Goal: Transaction & Acquisition: Purchase product/service

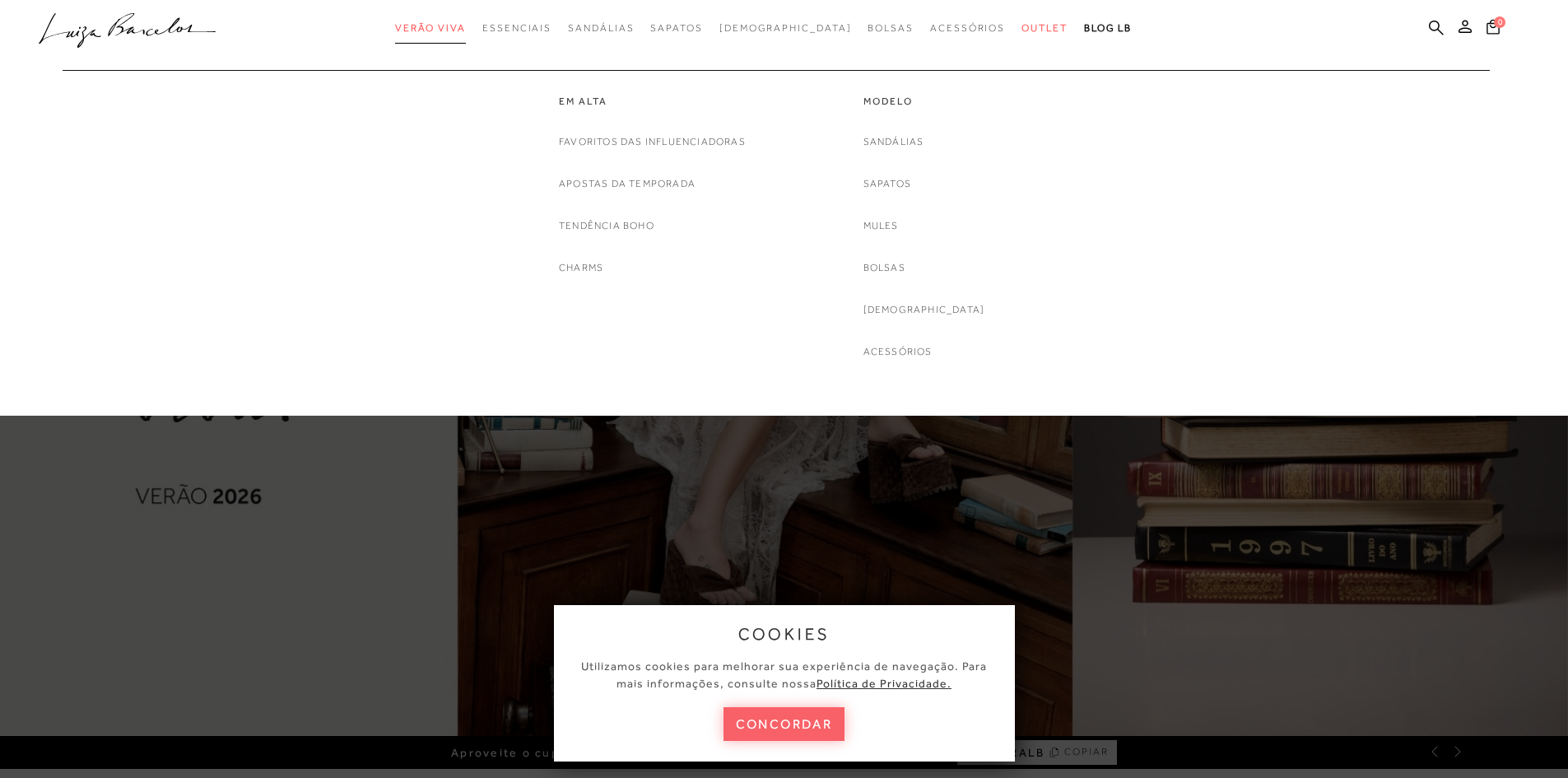
click at [466, 27] on span "Verão Viva" at bounding box center [430, 28] width 71 height 12
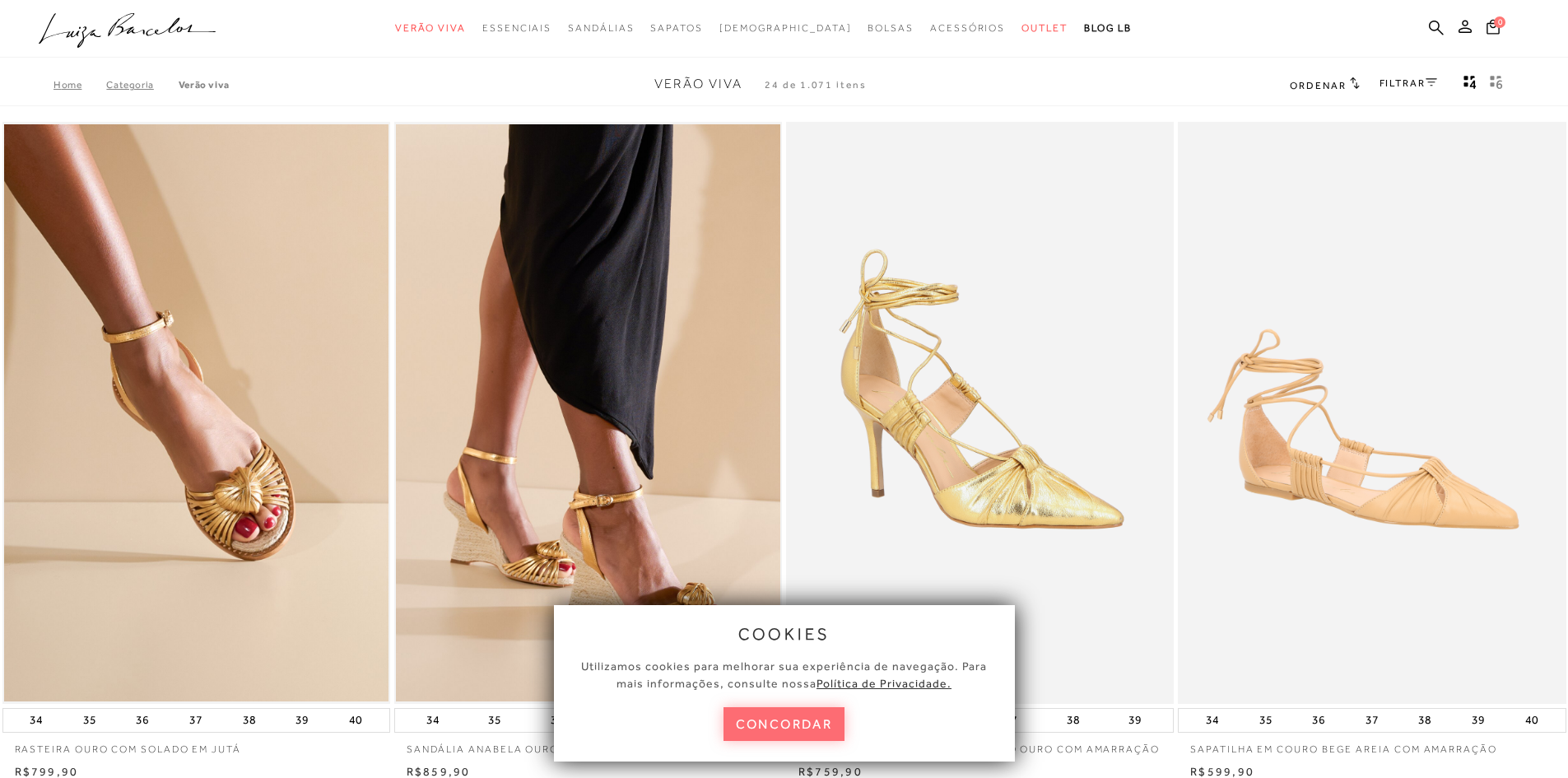
click at [767, 739] on button "concordar" at bounding box center [784, 723] width 122 height 33
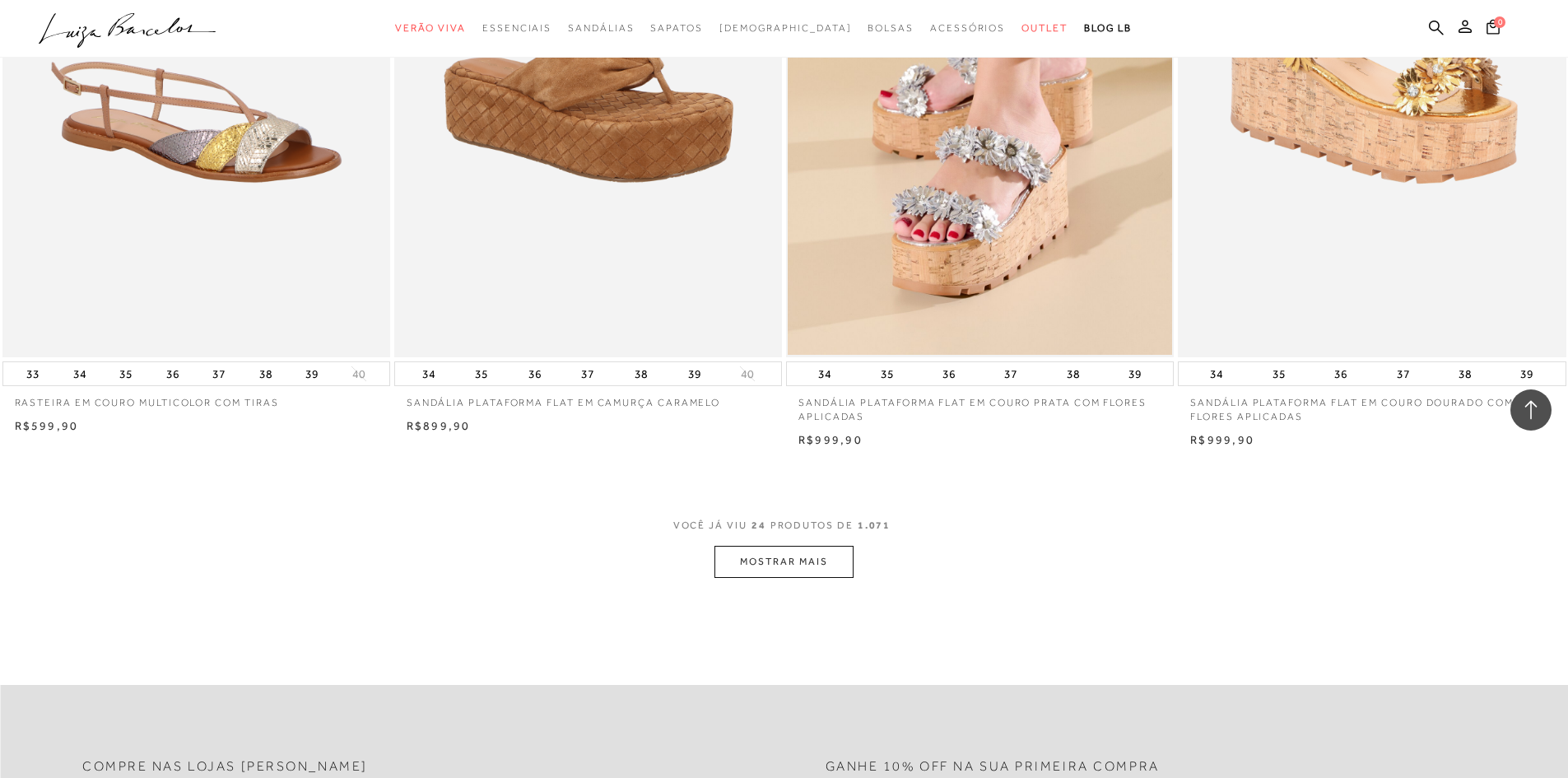
scroll to position [3951, 0]
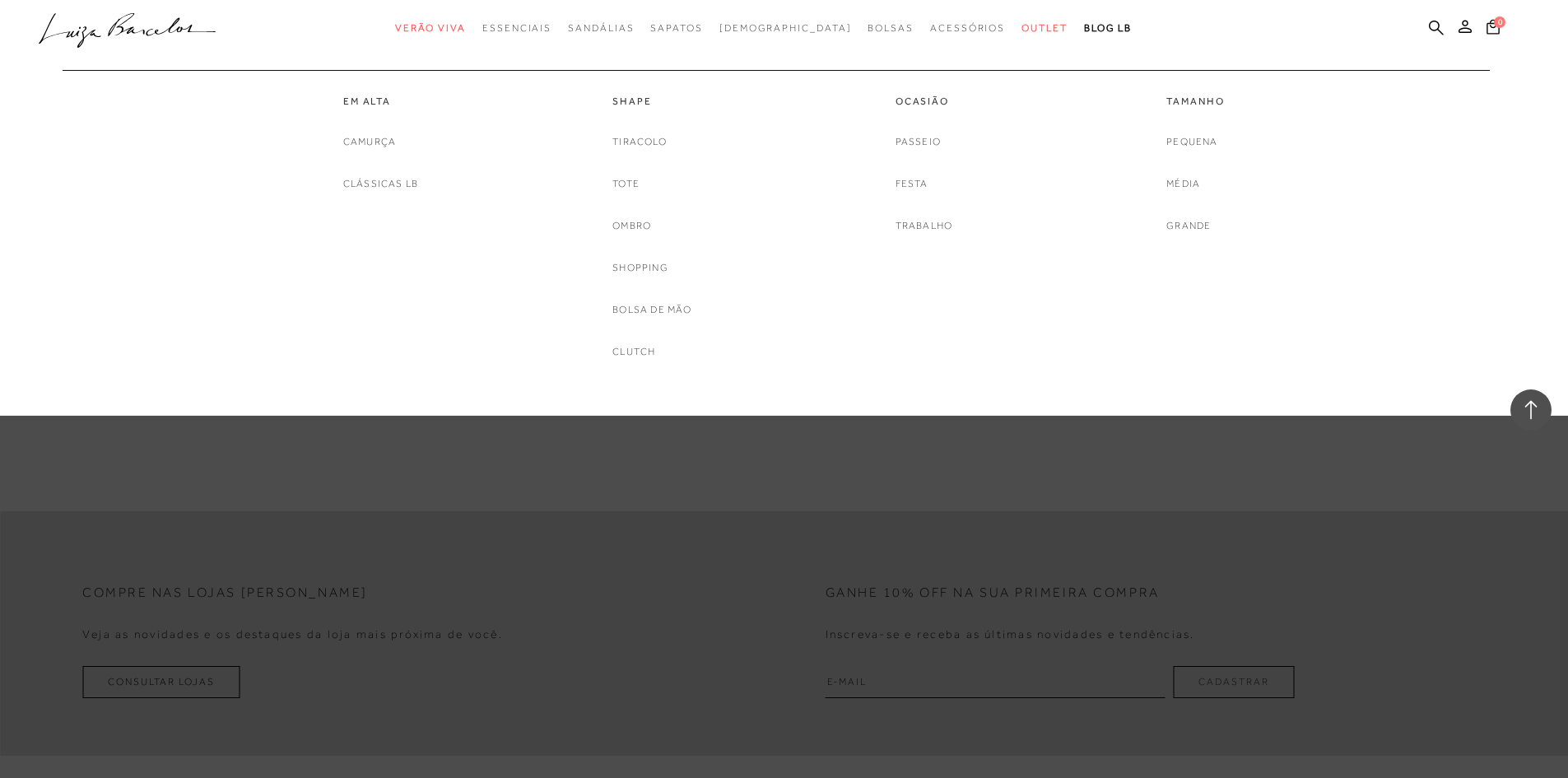
click at [621, 93] on div "Shape [GEOGRAPHIC_DATA] Tote [GEOGRAPHIC_DATA] Shopping Bolsa de mão Clutch" at bounding box center [652, 215] width 79 height 290
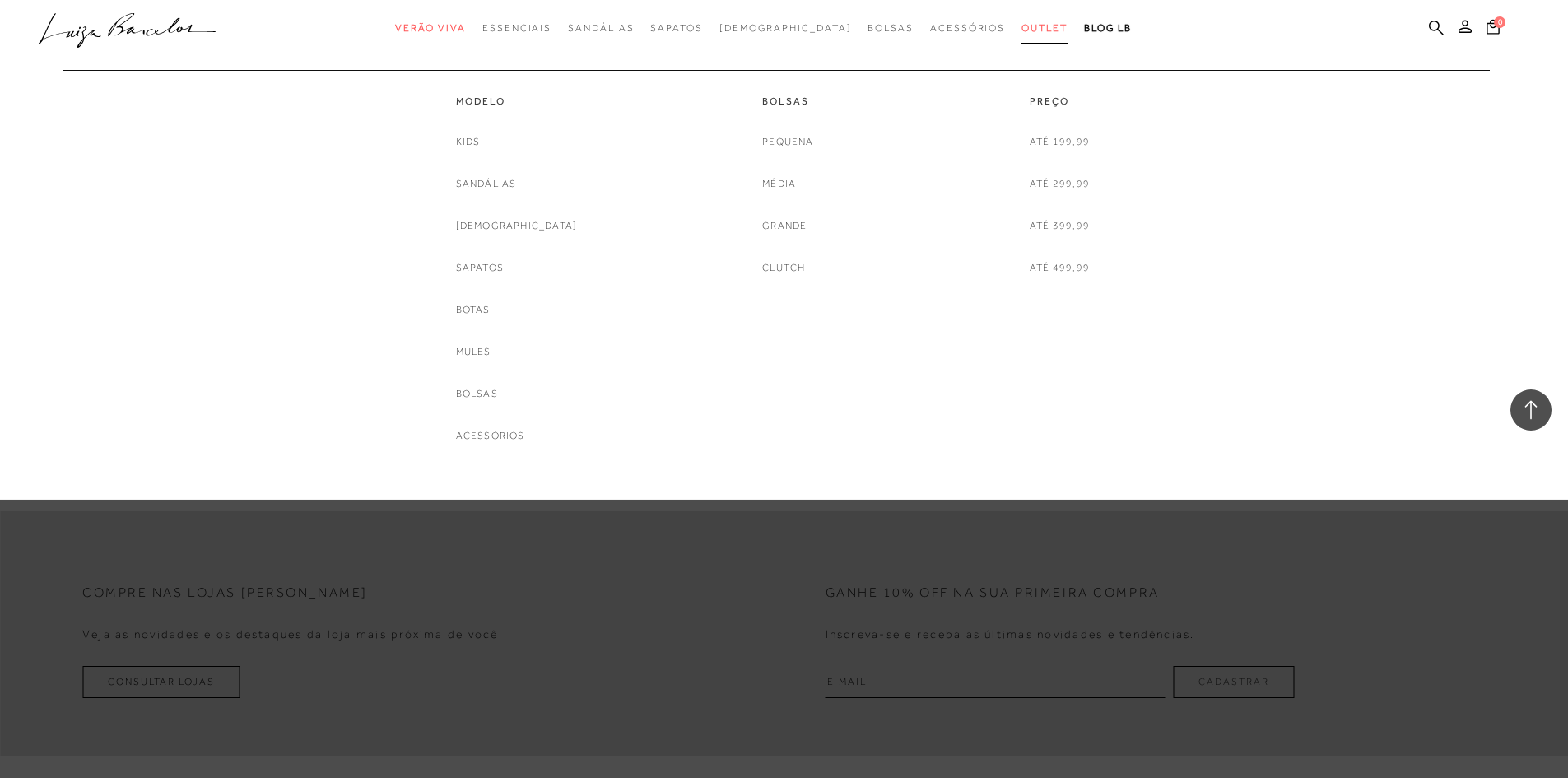
click at [1022, 34] on link "Outlet" at bounding box center [1044, 29] width 46 height 31
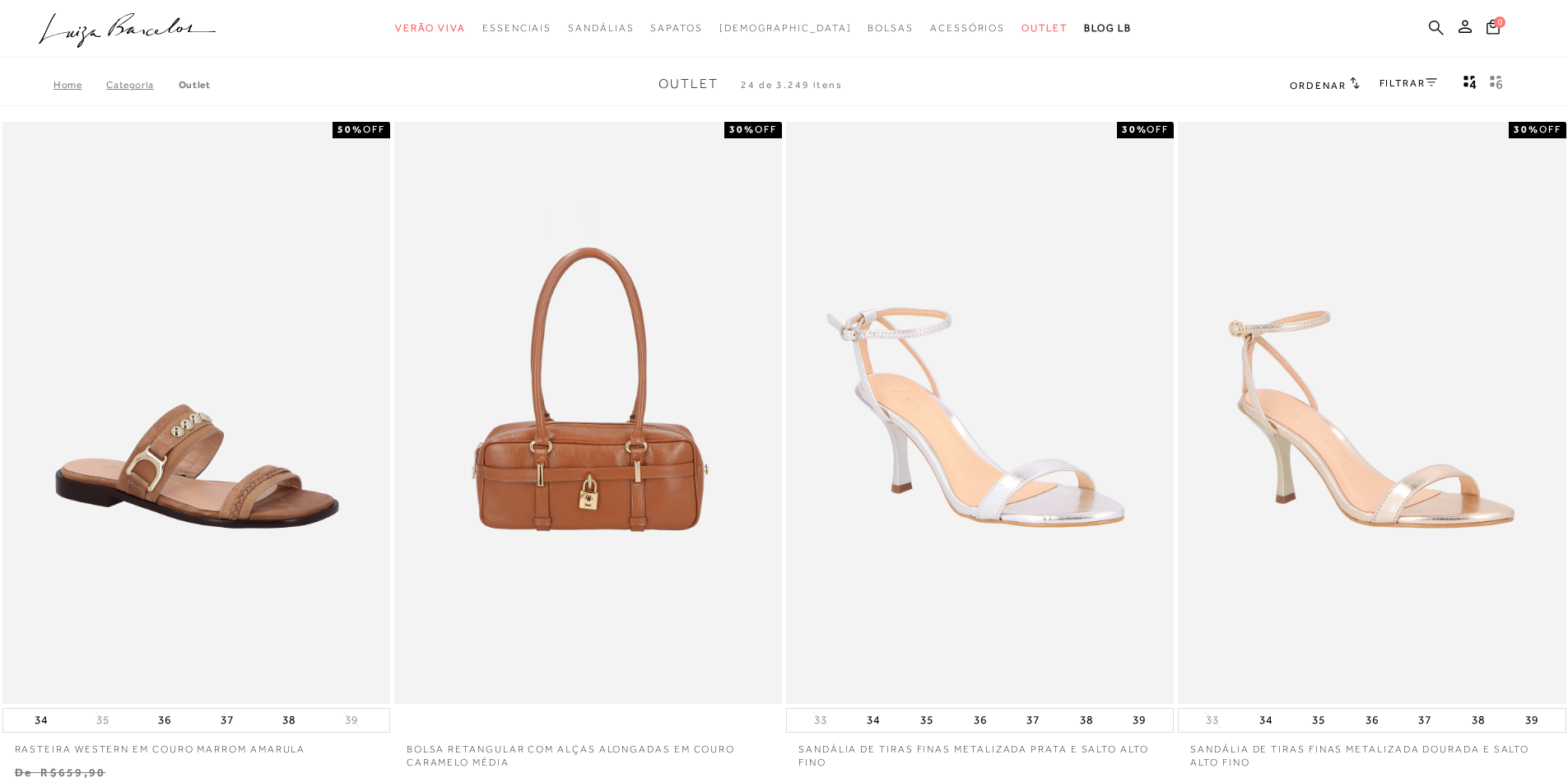
click at [1435, 26] on icon at bounding box center [1436, 27] width 14 height 15
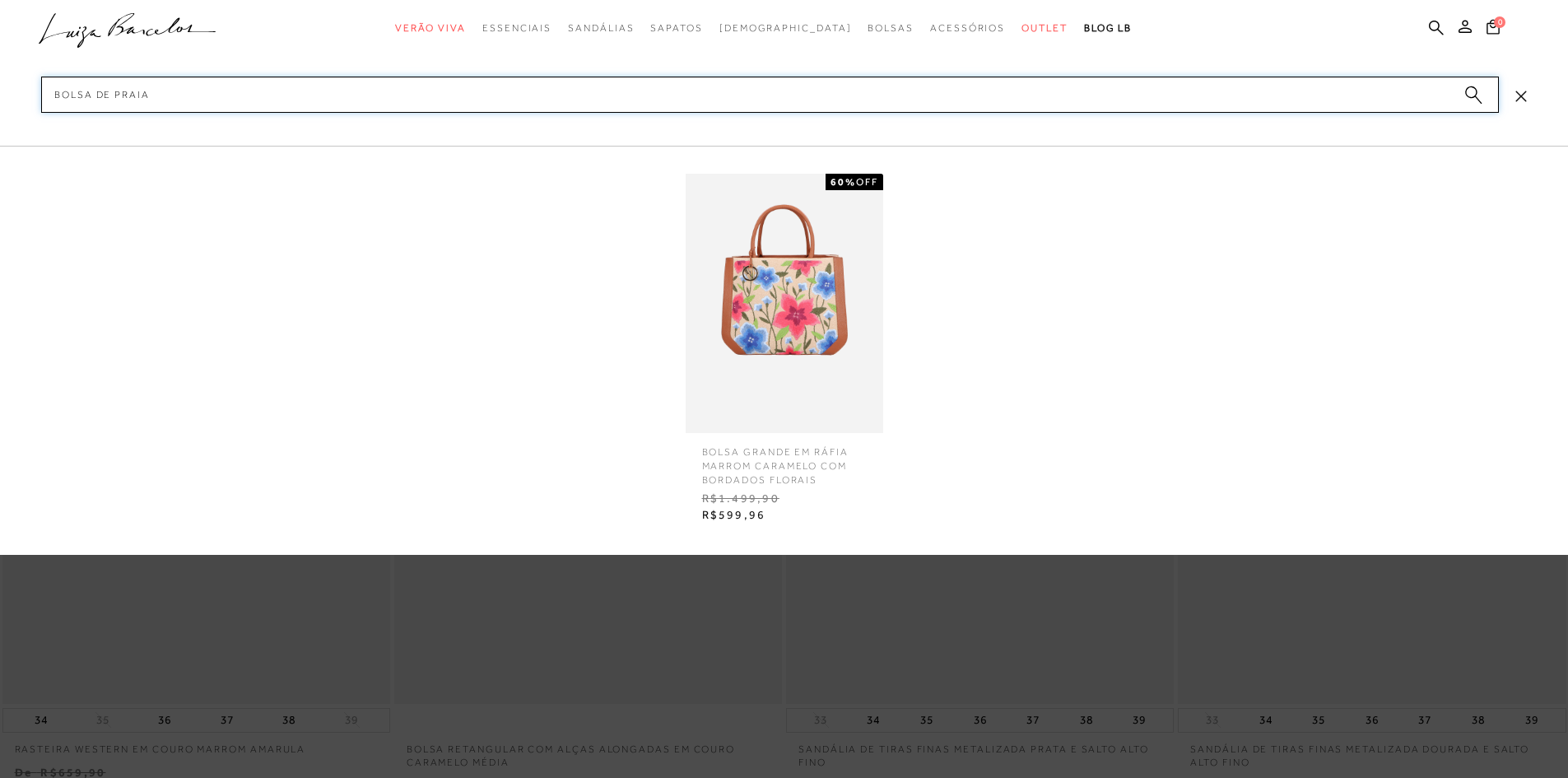
type input "bolsa de praia"
click at [820, 457] on span "BOLSA GRANDE EM RÁFIA MARROM CARAMELO COM BORDADOS FLORAIS" at bounding box center [784, 459] width 189 height 53
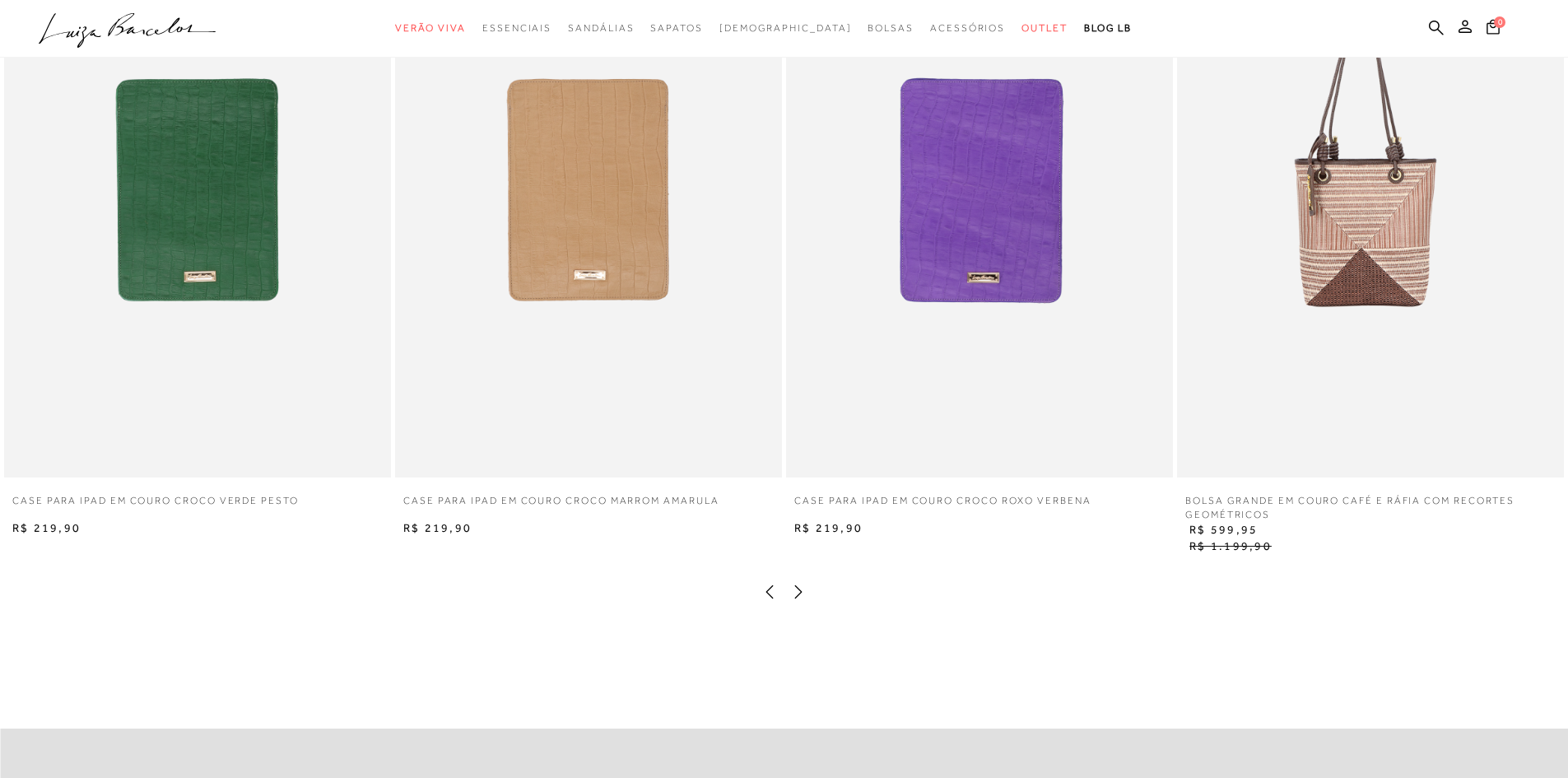
scroll to position [3292, 0]
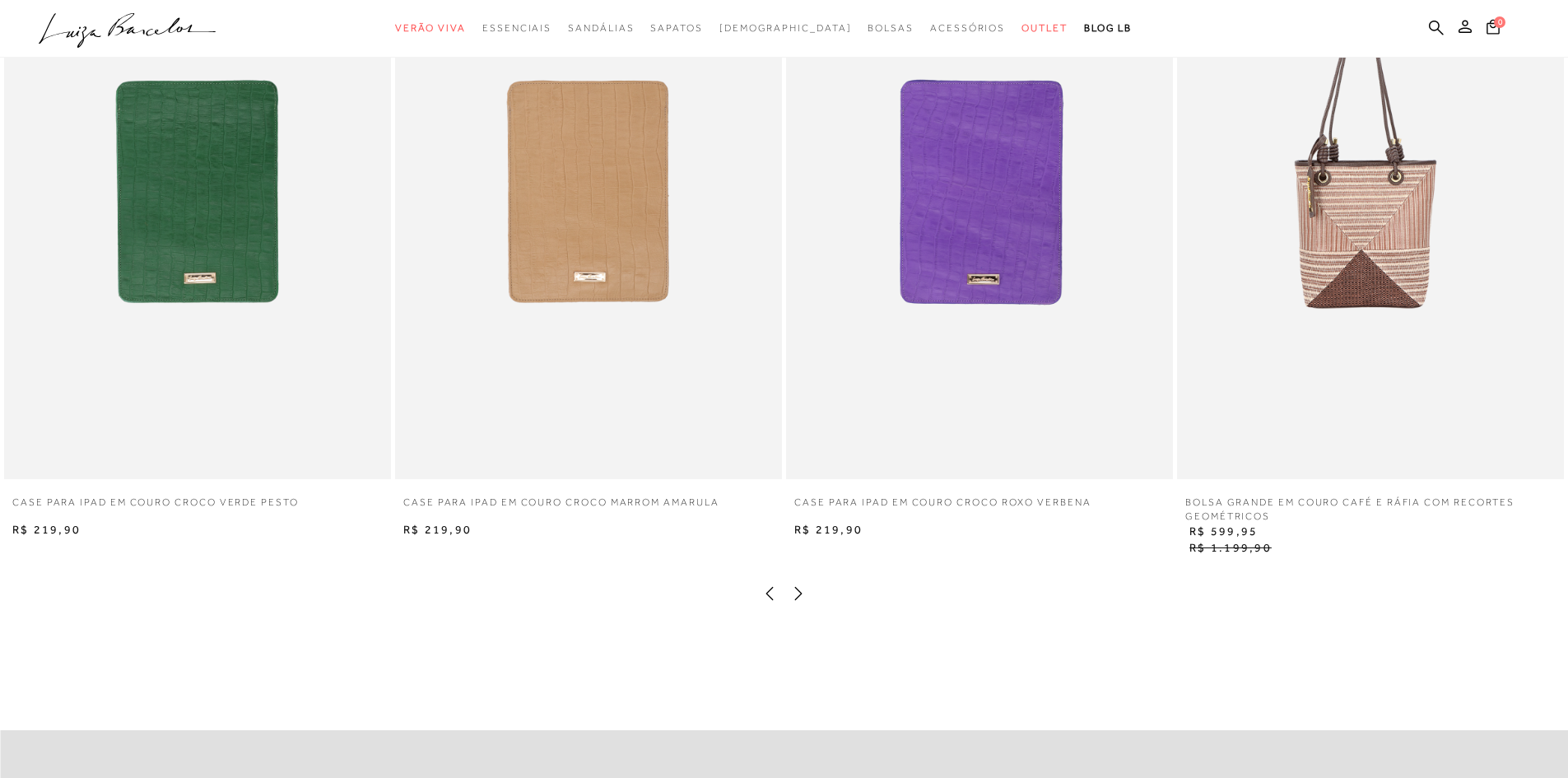
click at [793, 601] on icon at bounding box center [799, 593] width 16 height 16
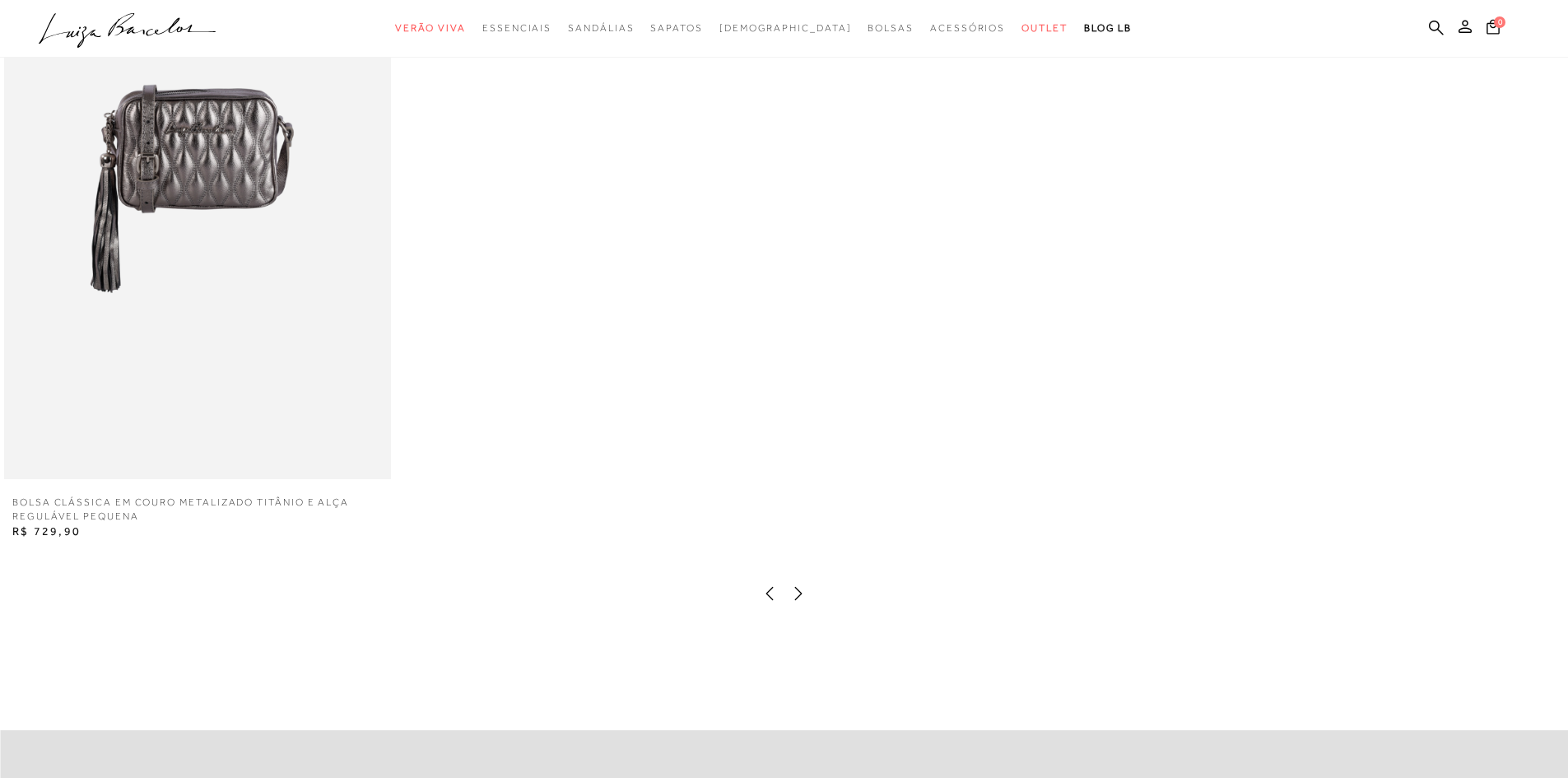
click at [793, 601] on icon at bounding box center [799, 593] width 16 height 16
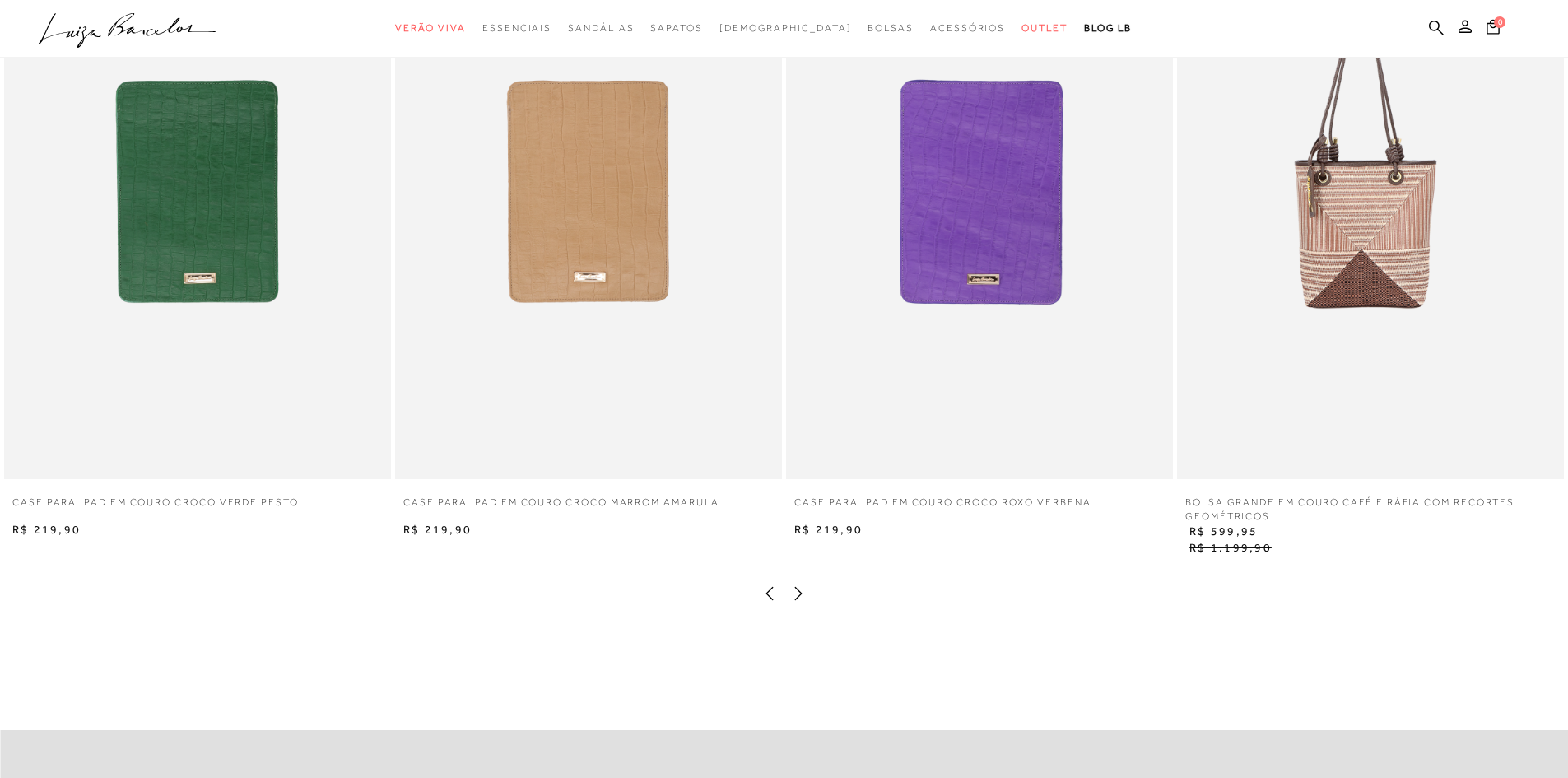
click at [793, 601] on icon at bounding box center [799, 593] width 16 height 16
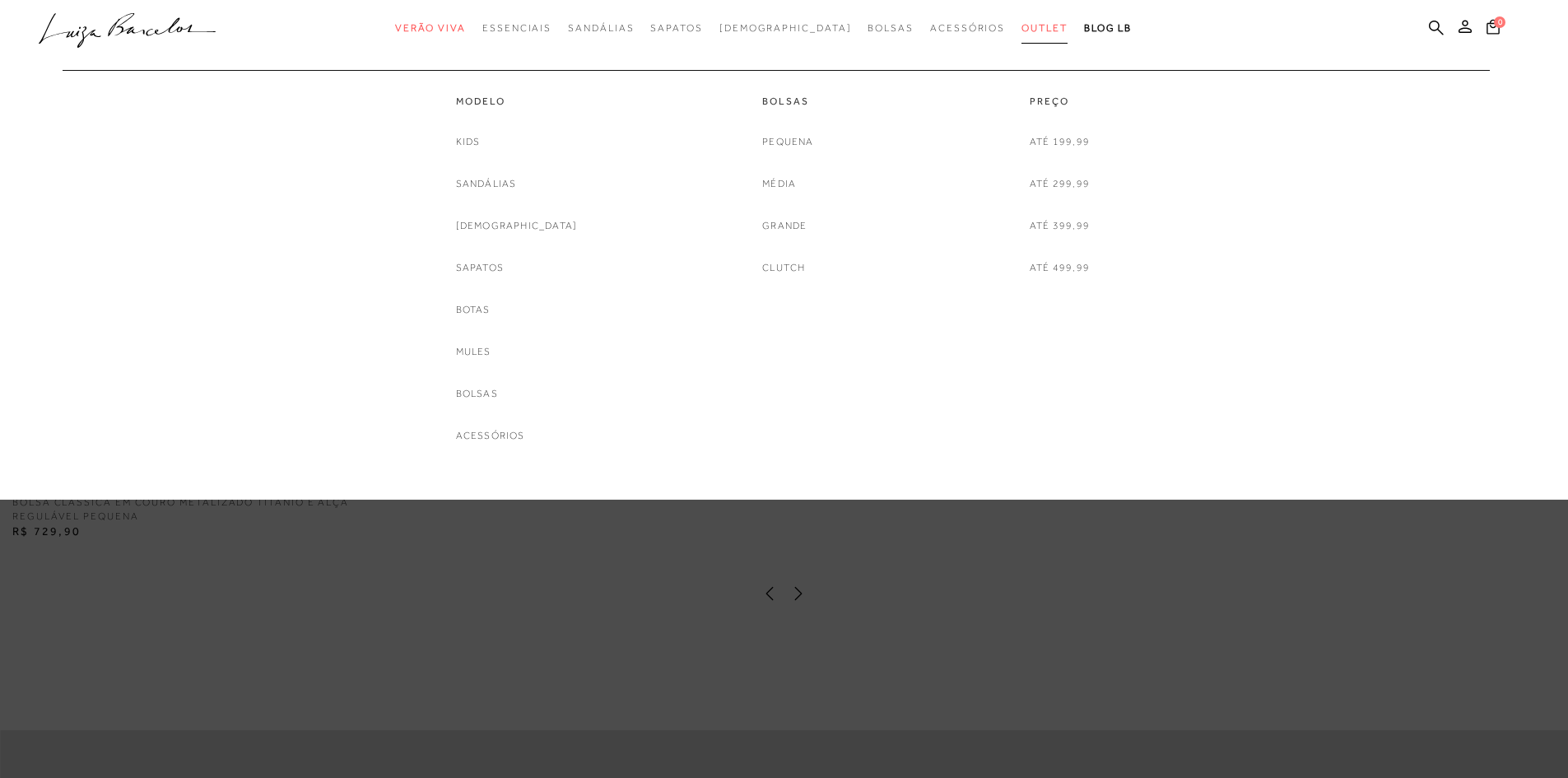
click at [1022, 14] on link "Outlet" at bounding box center [1044, 29] width 46 height 31
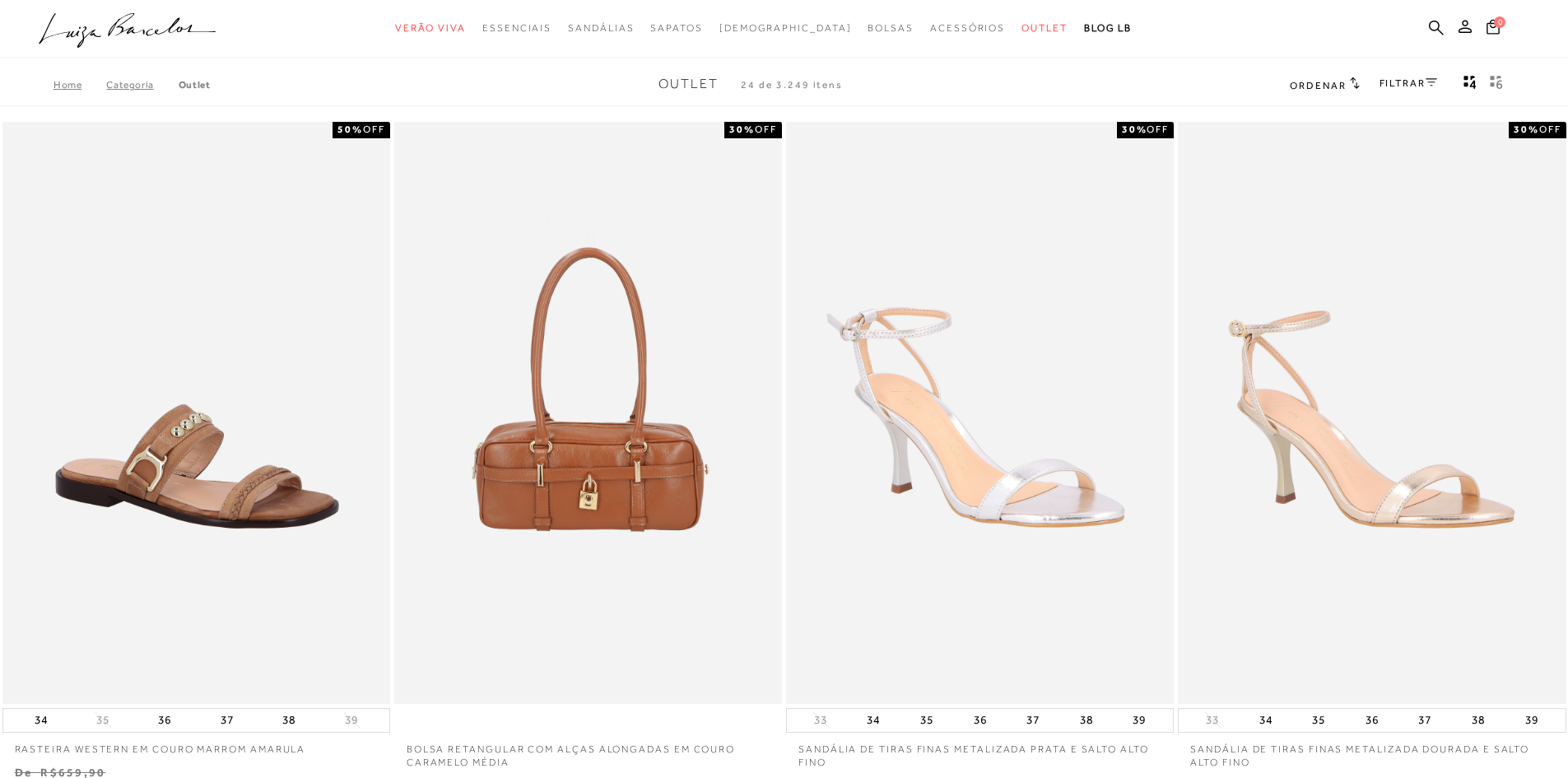
click at [1402, 96] on div "Home Categoria Outlet Outlet 24 de 3.249 itens Ordenar Ordenar por Padrão Lança…" at bounding box center [784, 84] width 1568 height 42
click at [1422, 78] on link "FILTRAR" at bounding box center [1408, 83] width 58 height 12
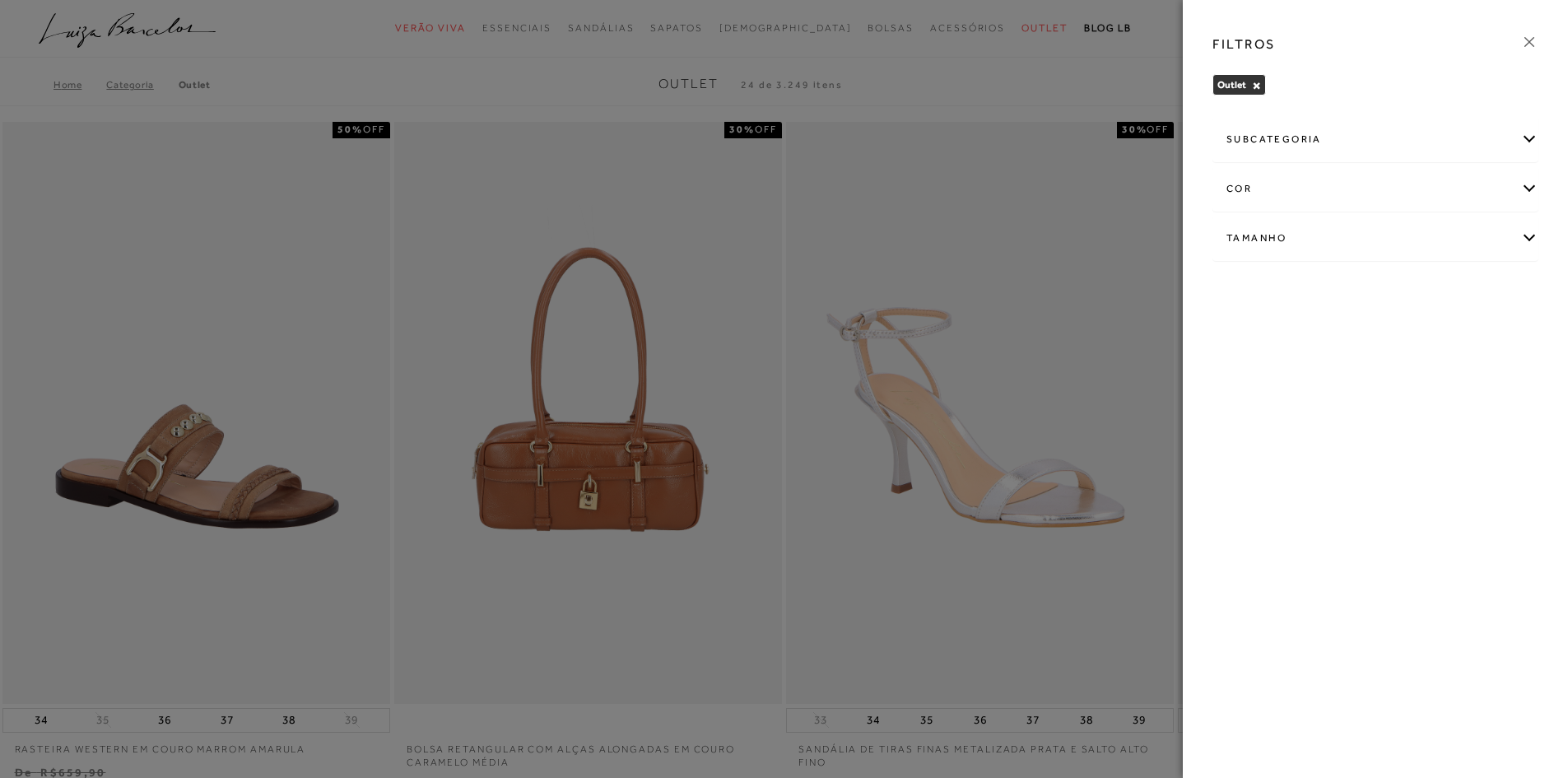
click at [1301, 138] on div "subcategoria" at bounding box center [1376, 140] width 325 height 43
click at [1235, 176] on link "Bolsas" at bounding box center [1242, 183] width 30 height 17
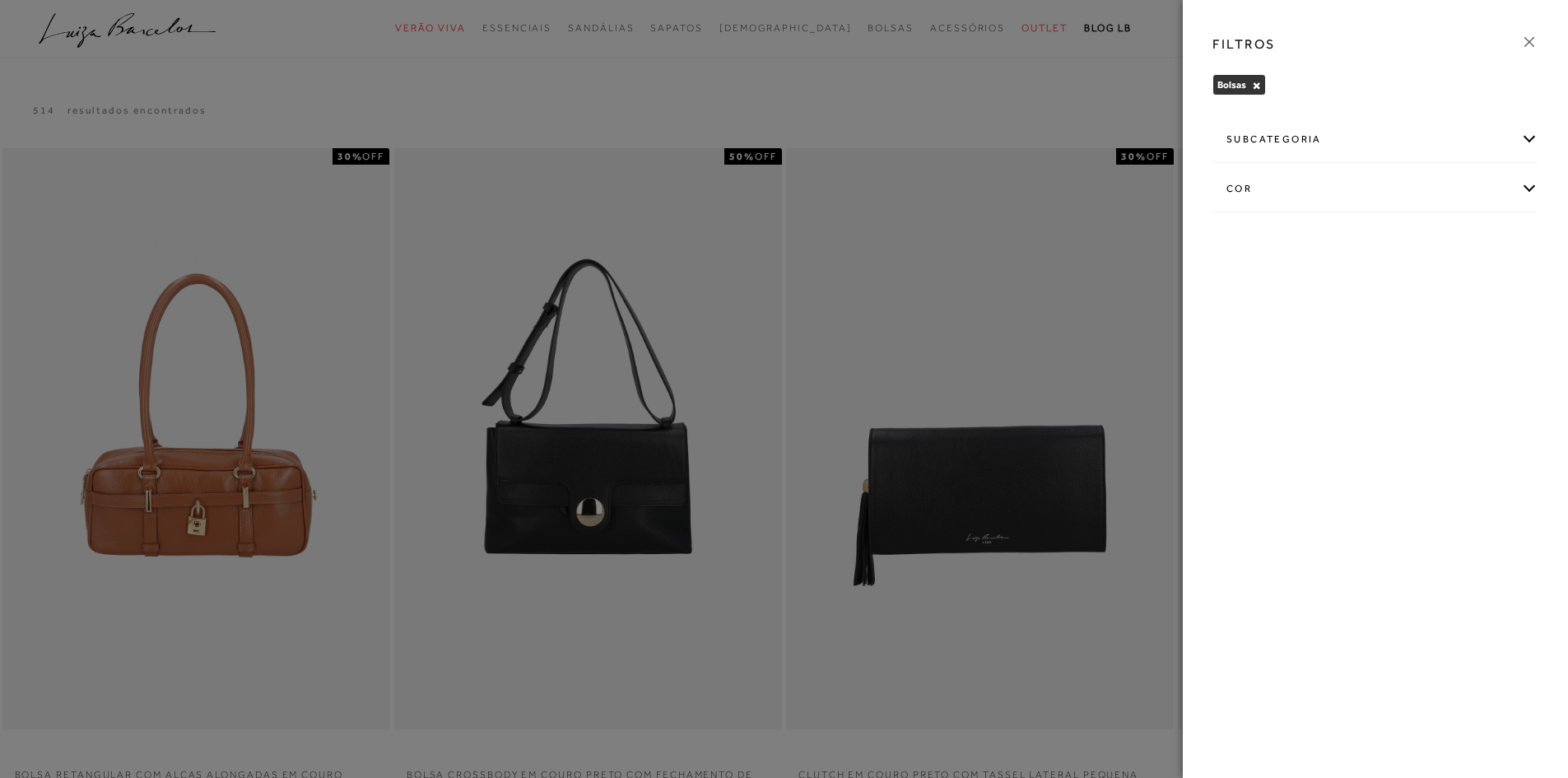
click at [1529, 43] on icon at bounding box center [1530, 42] width 18 height 18
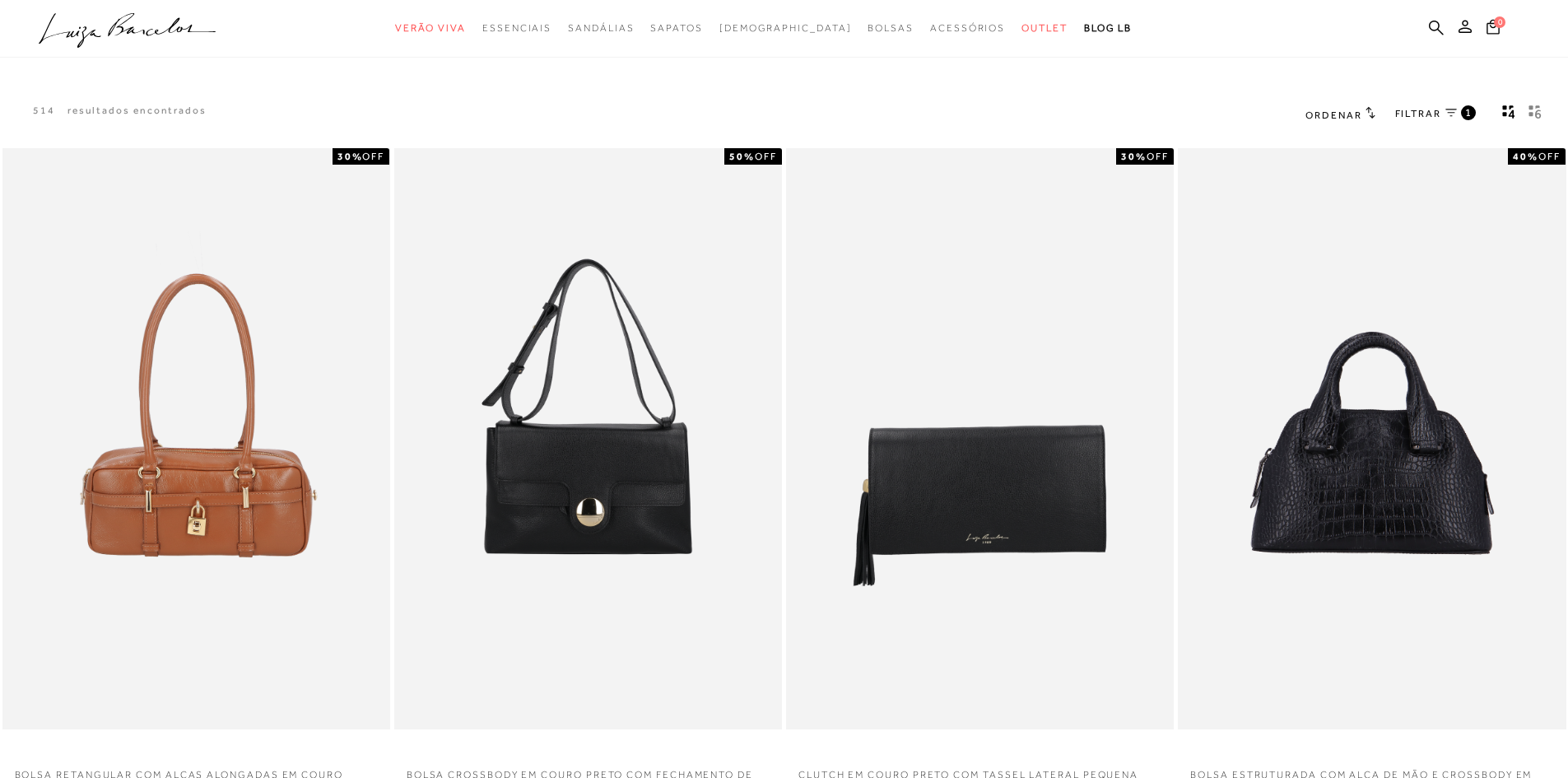
click at [1351, 117] on span "Ordenar" at bounding box center [1334, 114] width 56 height 12
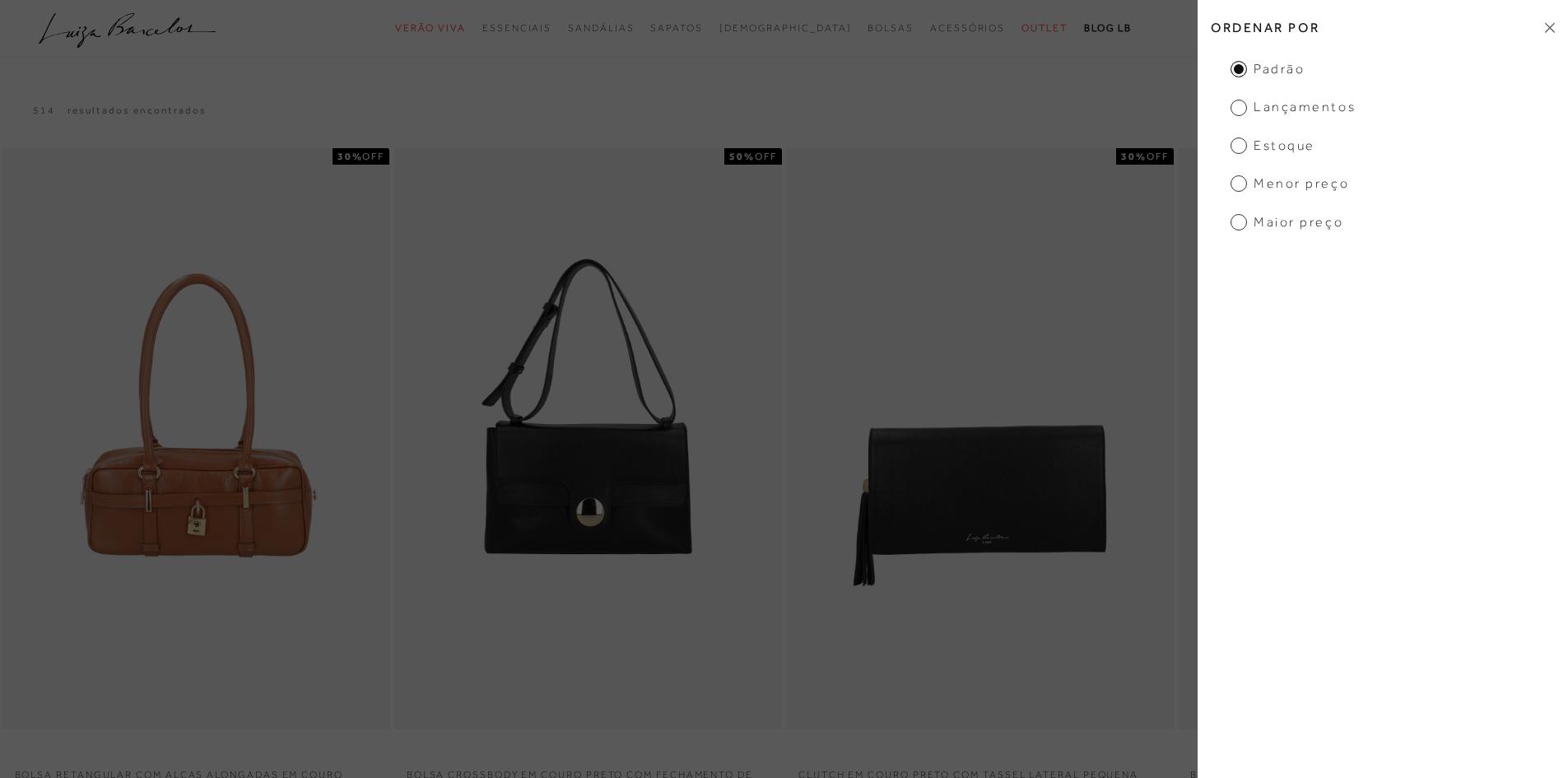
click at [1235, 188] on span "Menor Preço" at bounding box center [1289, 184] width 118 height 18
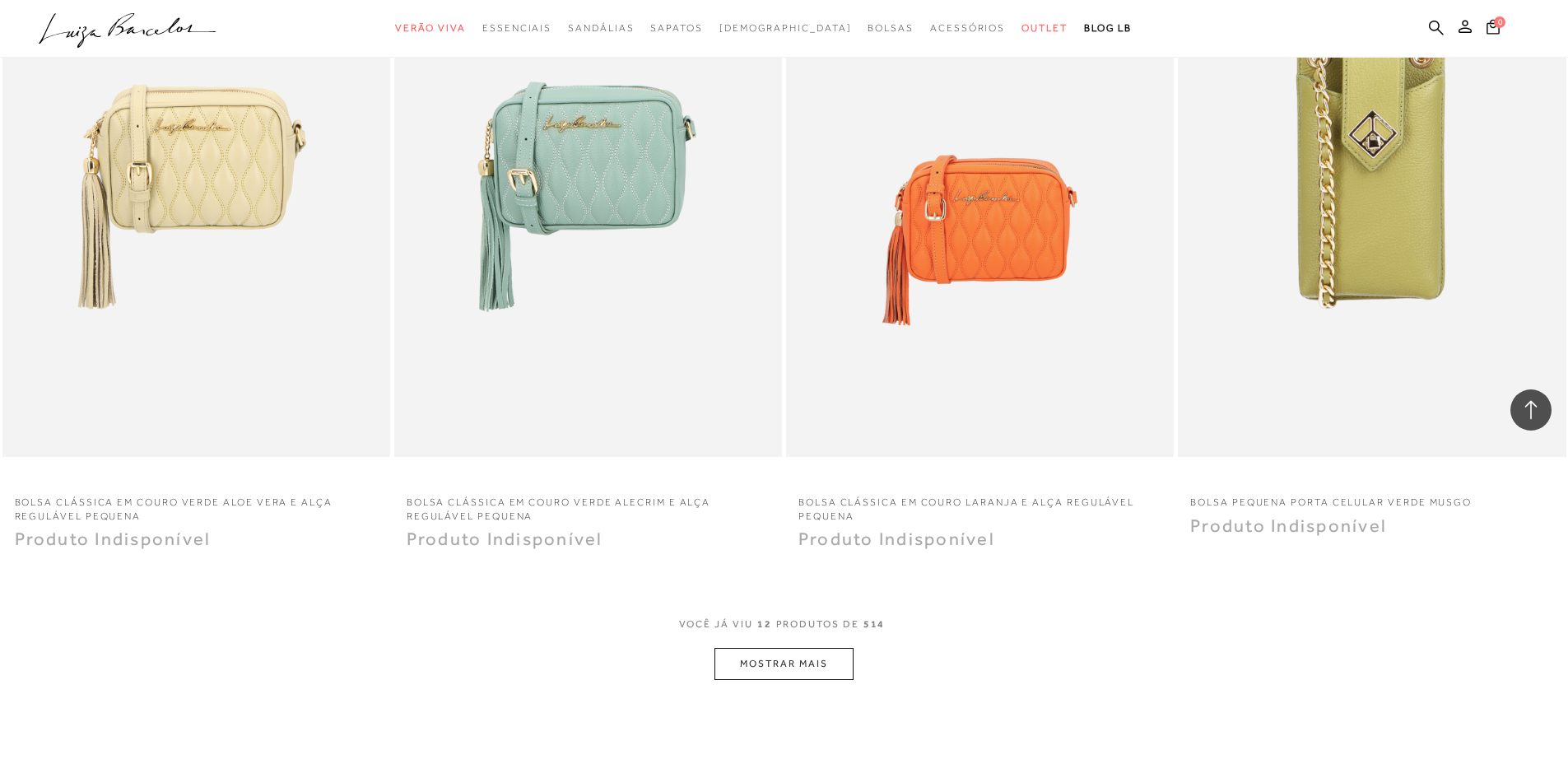
scroll to position [1646, 0]
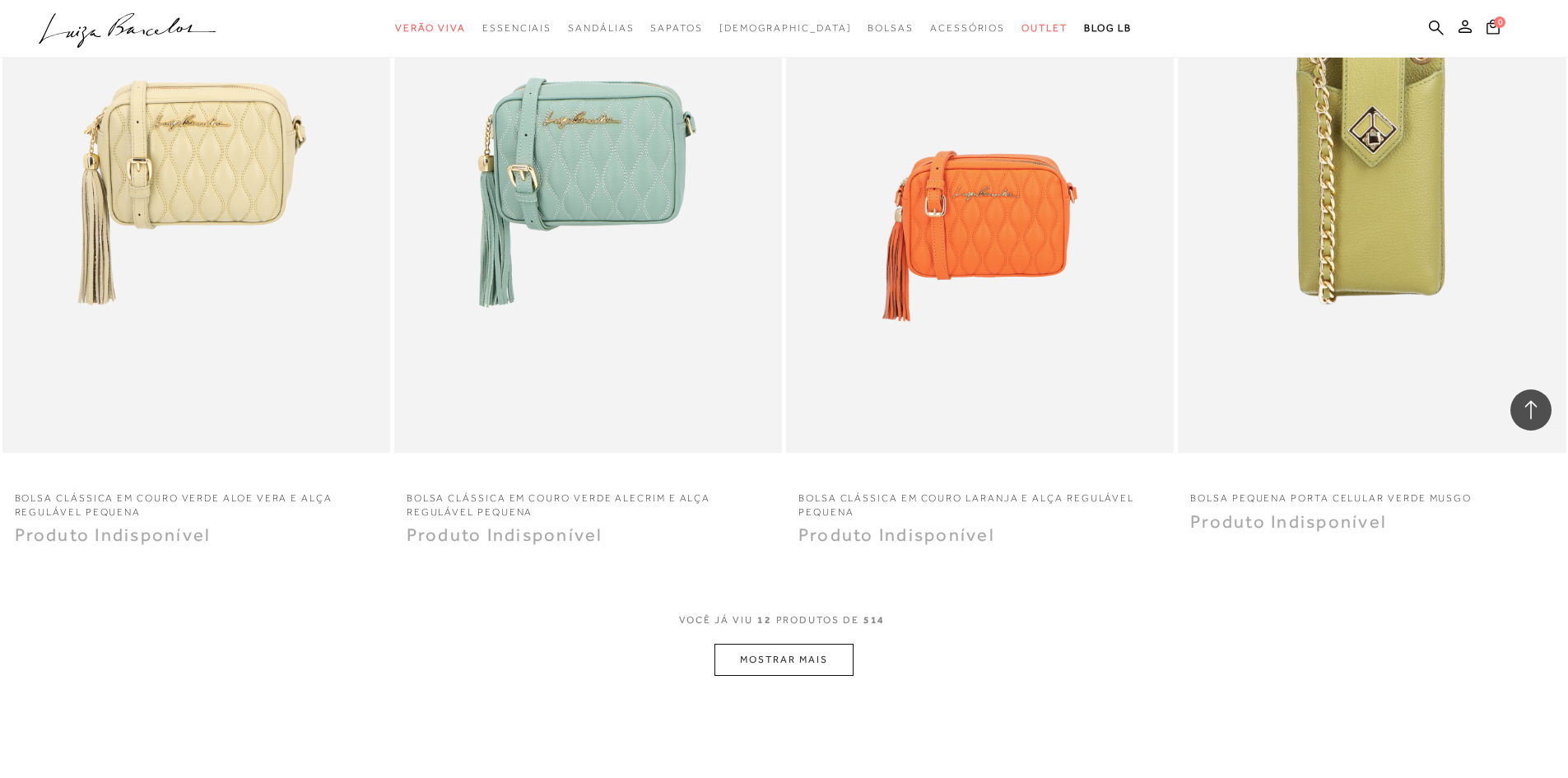
click at [768, 659] on button "MOSTRAR MAIS" at bounding box center [784, 660] width 138 height 32
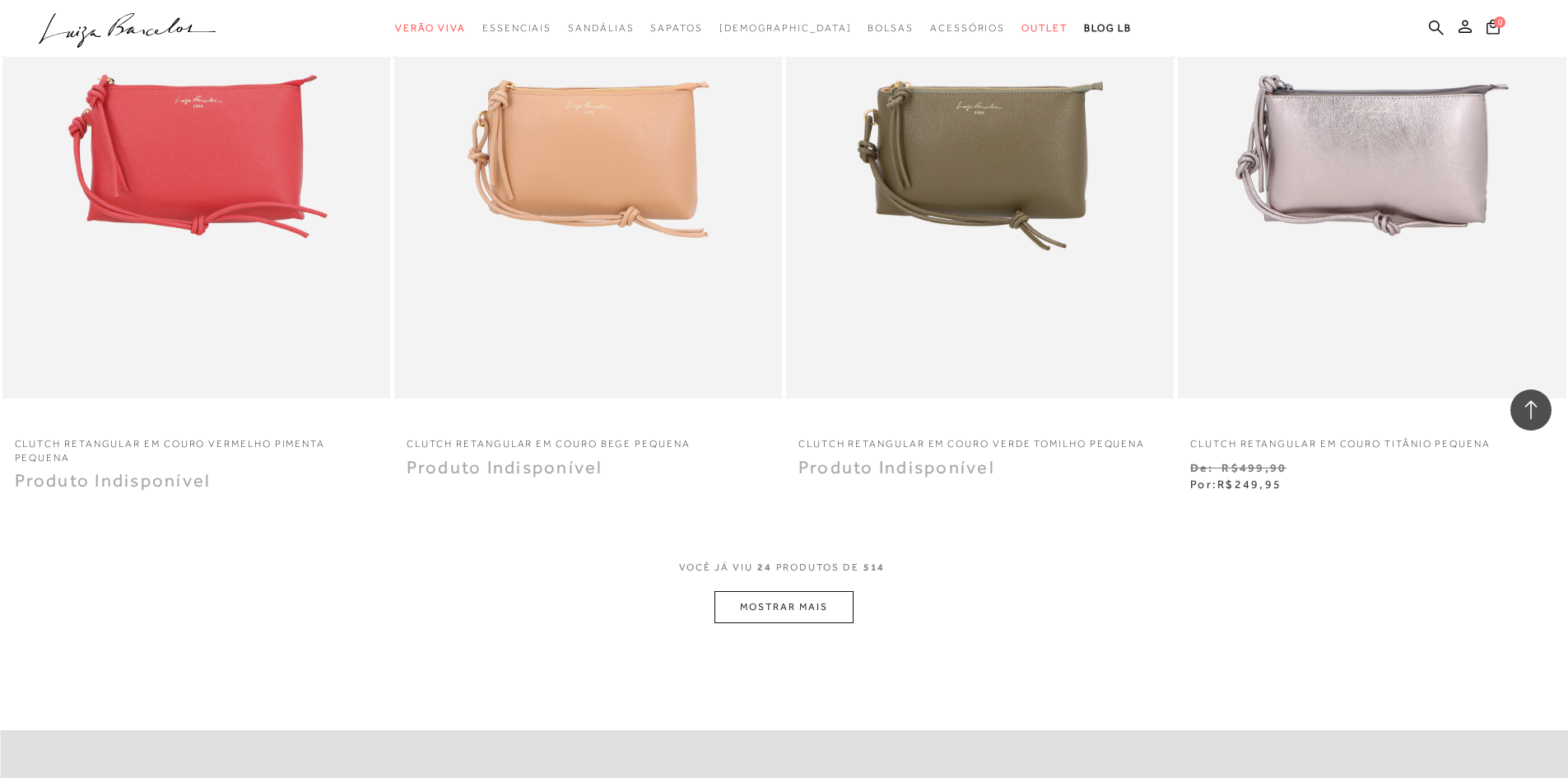
scroll to position [3833, 0]
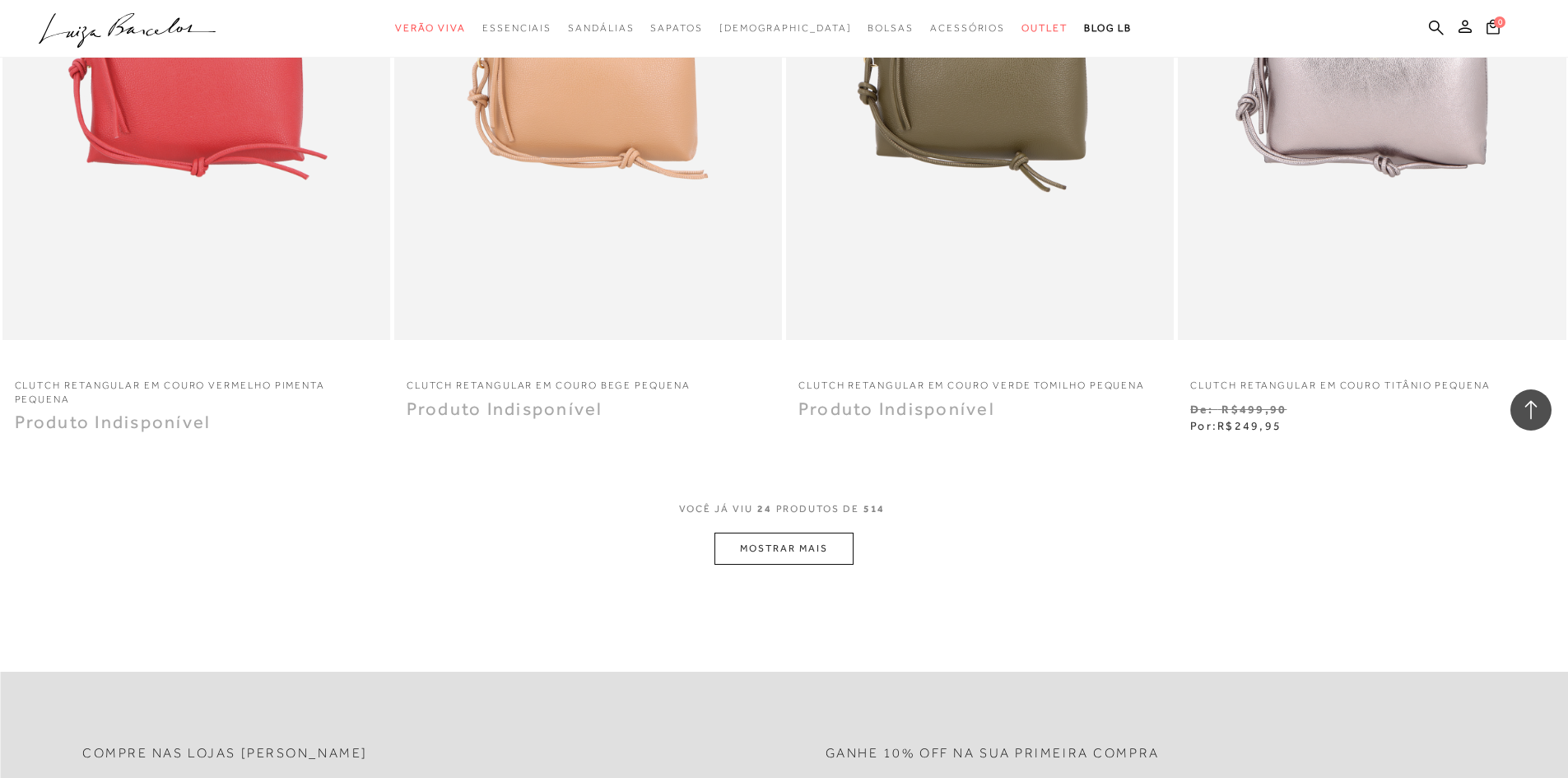
click at [795, 546] on button "MOSTRAR MAIS" at bounding box center [784, 549] width 138 height 32
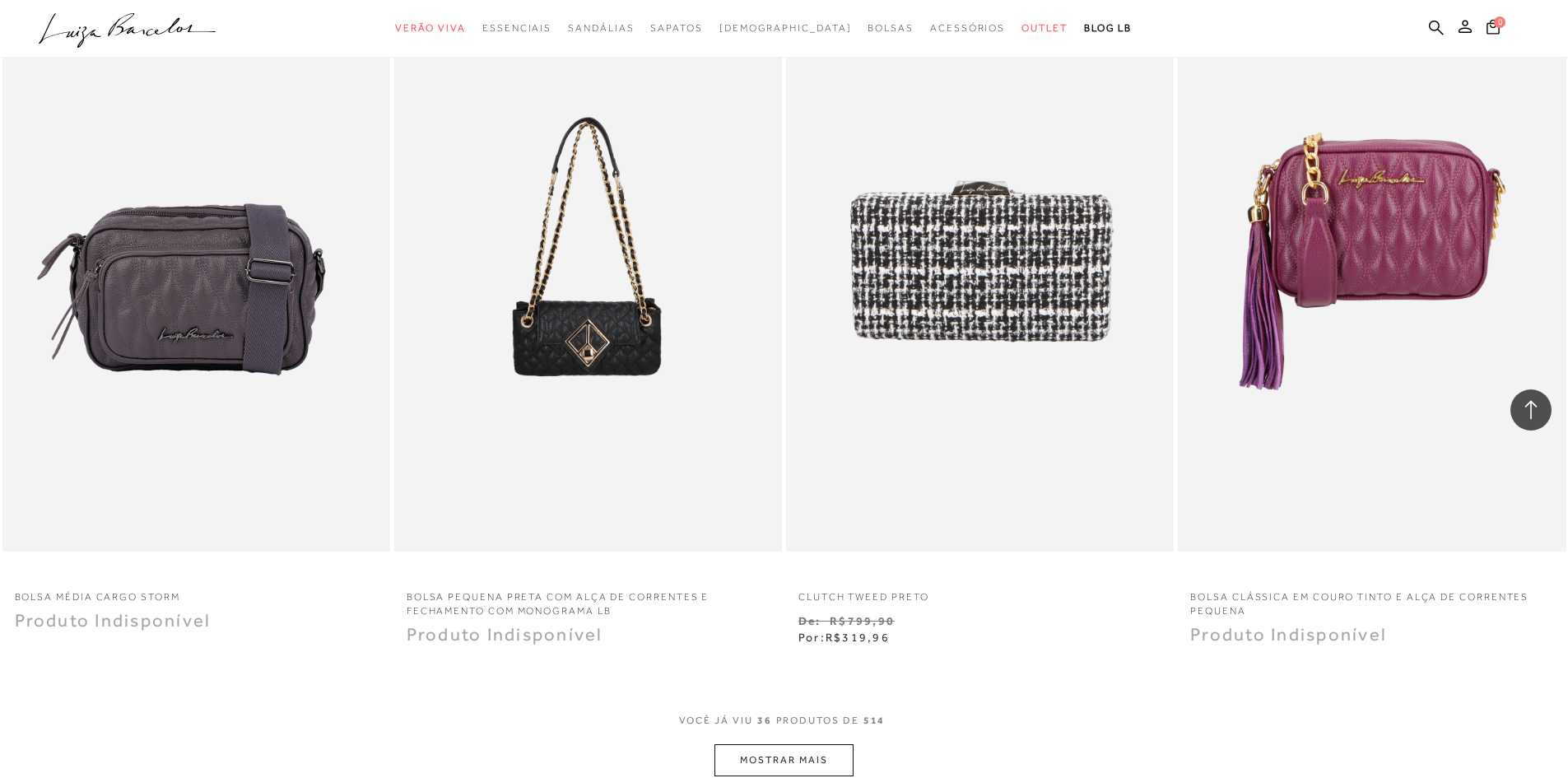
scroll to position [5726, 0]
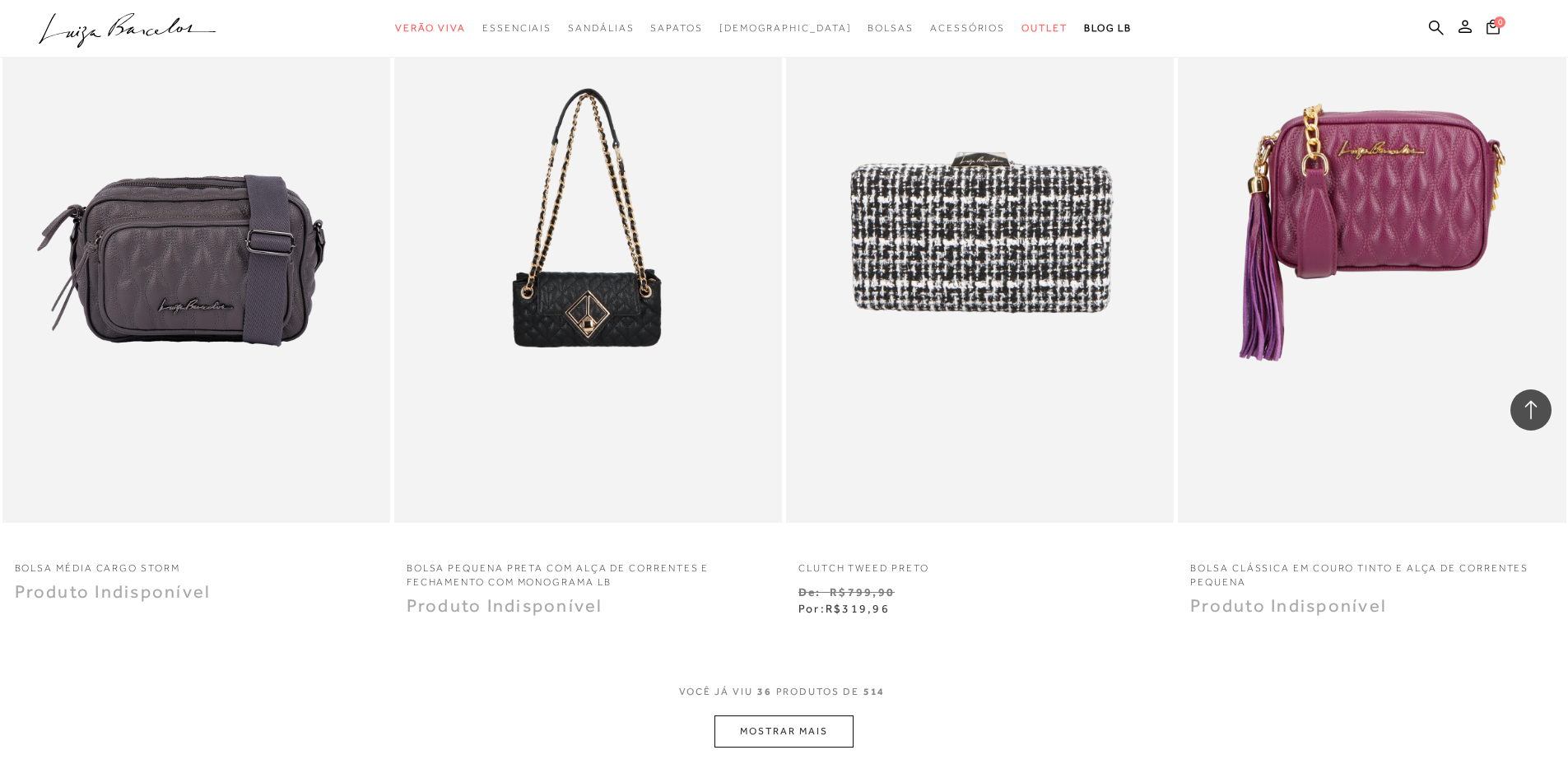
click at [775, 742] on button "MOSTRAR MAIS" at bounding box center [784, 731] width 138 height 32
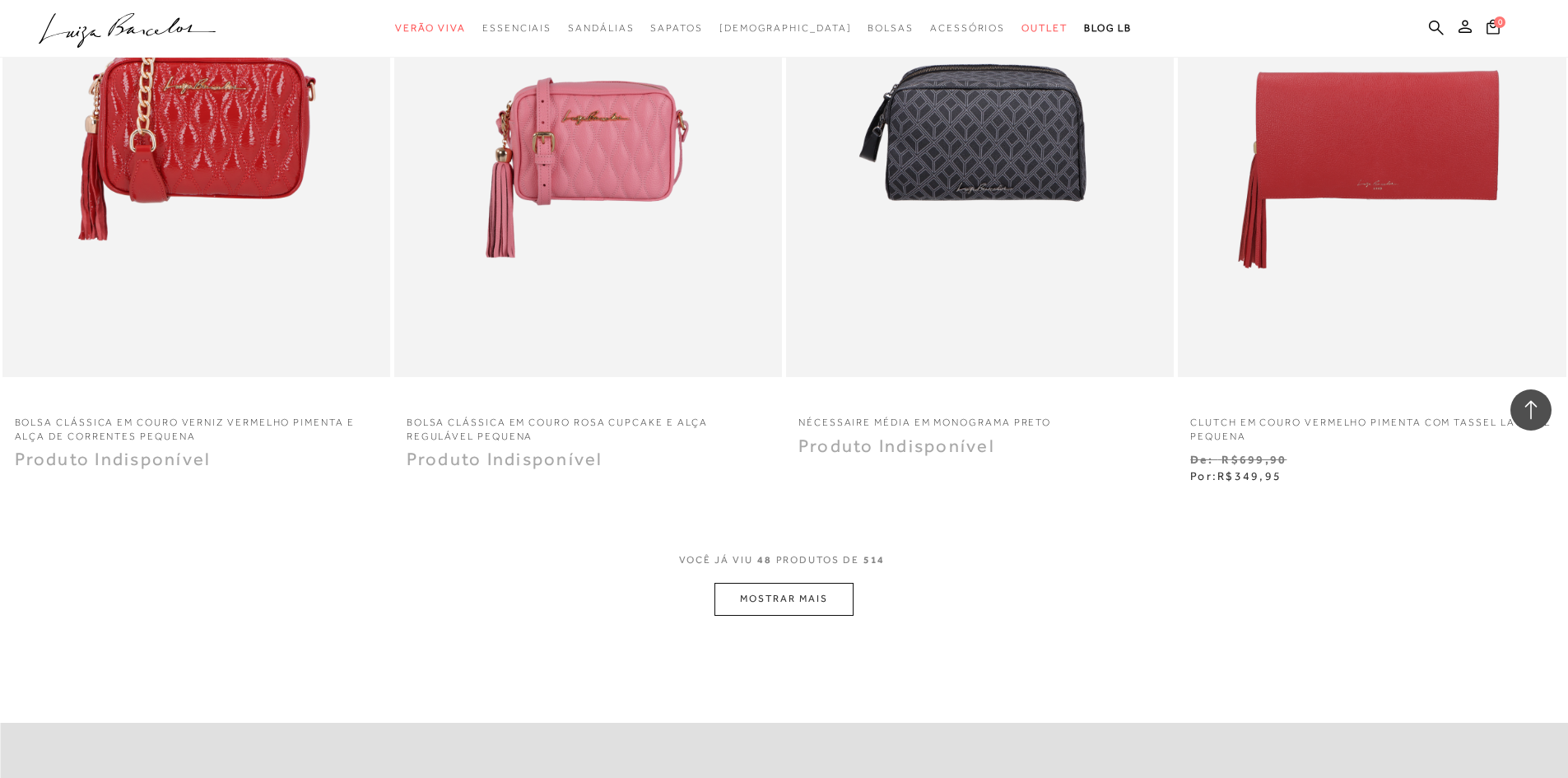
scroll to position [7949, 0]
click at [793, 593] on button "MOSTRAR MAIS" at bounding box center [784, 599] width 138 height 32
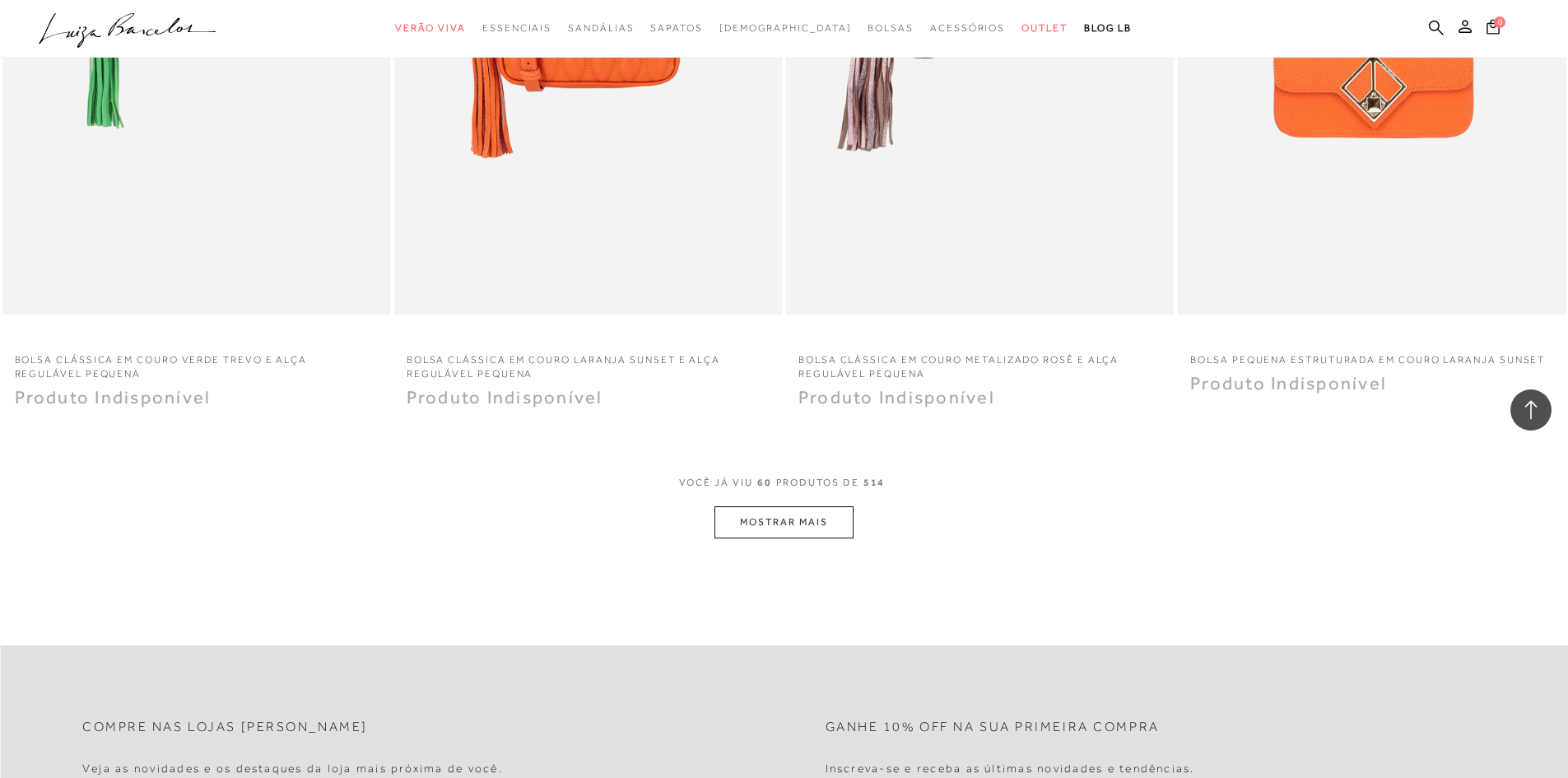
scroll to position [10172, 0]
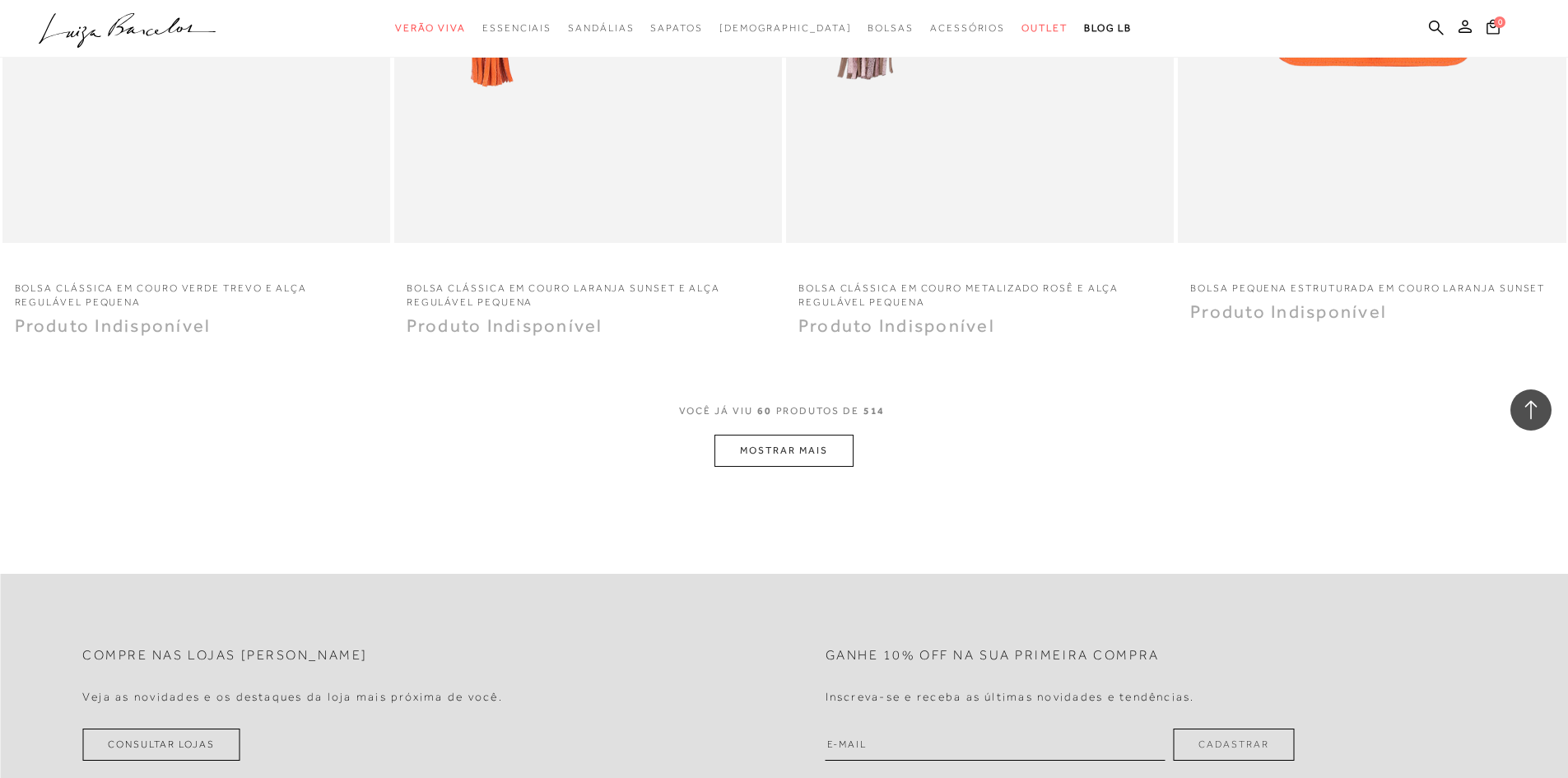
click at [750, 445] on button "MOSTRAR MAIS" at bounding box center [784, 451] width 138 height 32
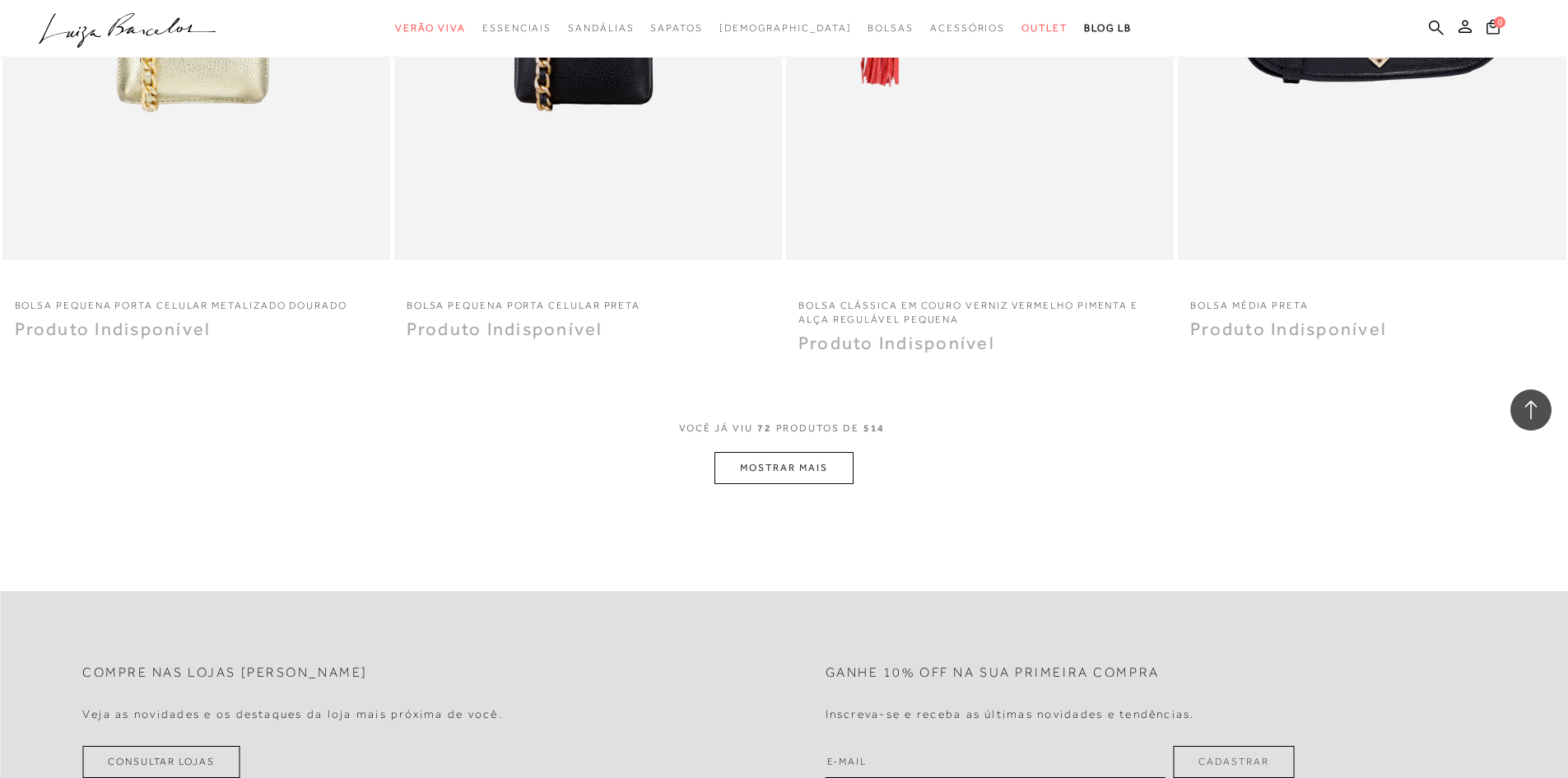
scroll to position [12230, 0]
click at [750, 451] on button "MOSTRAR MAIS" at bounding box center [784, 467] width 138 height 32
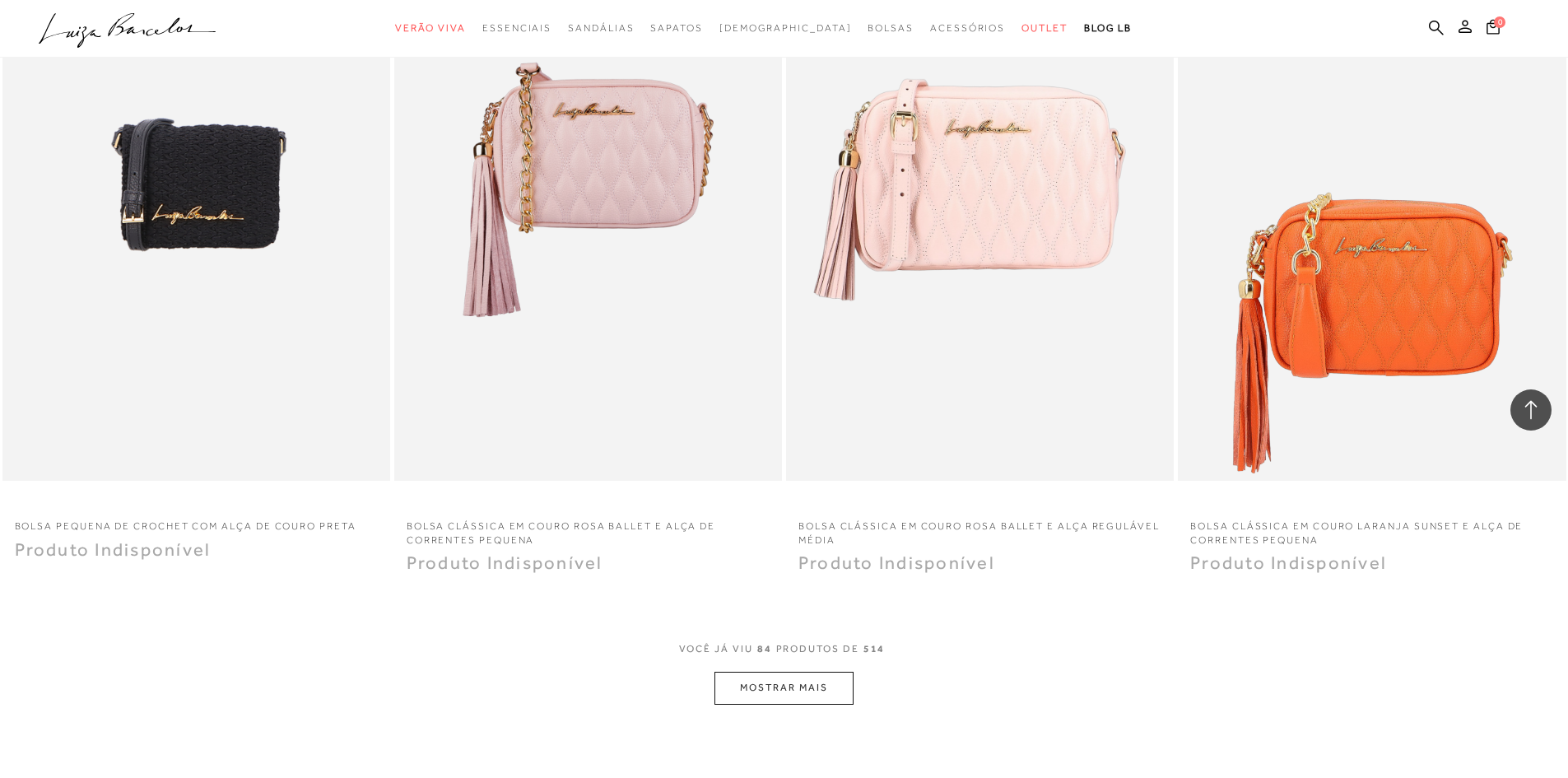
scroll to position [14288, 0]
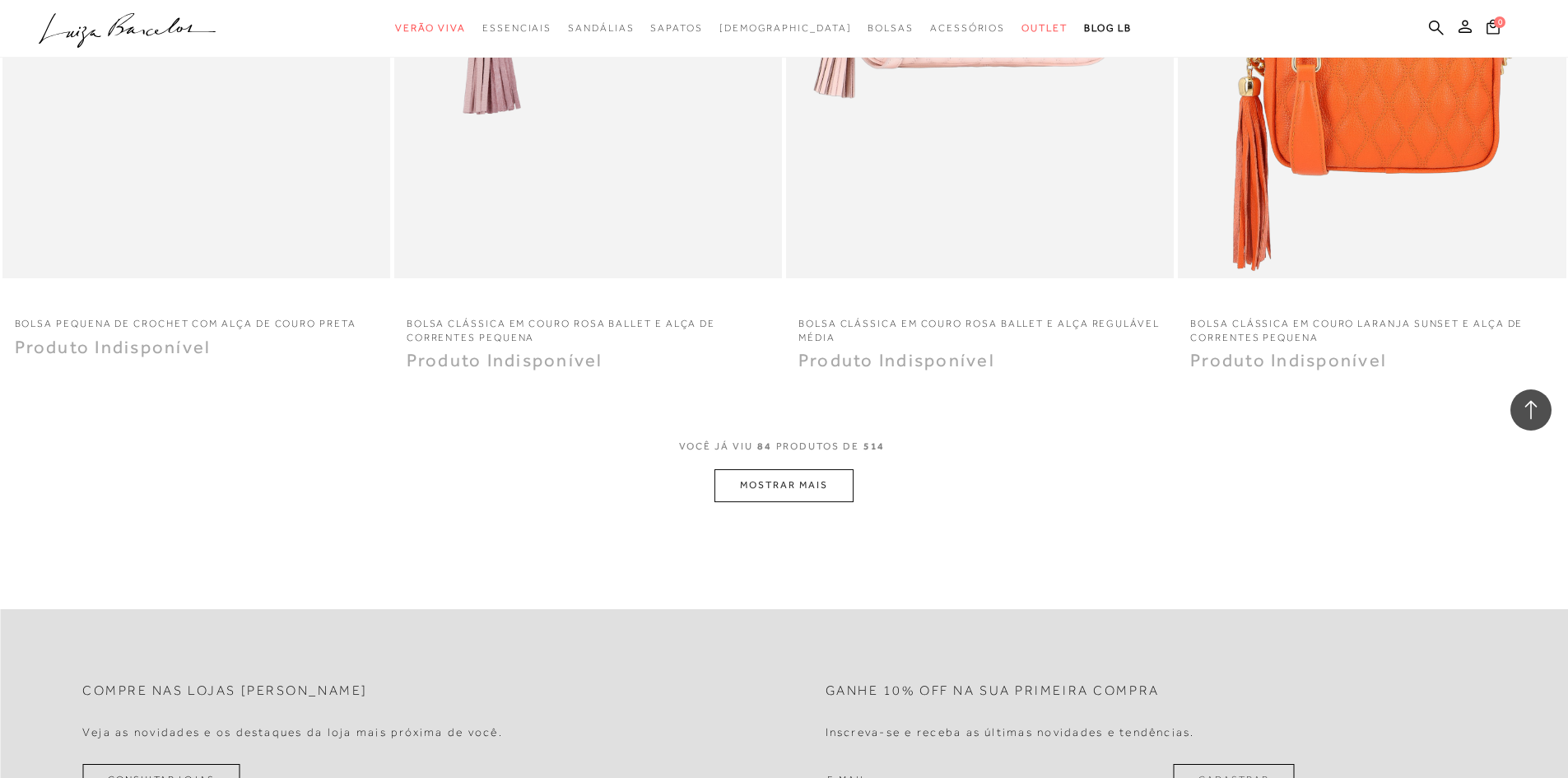
click at [772, 474] on button "MOSTRAR MAIS" at bounding box center [784, 485] width 138 height 32
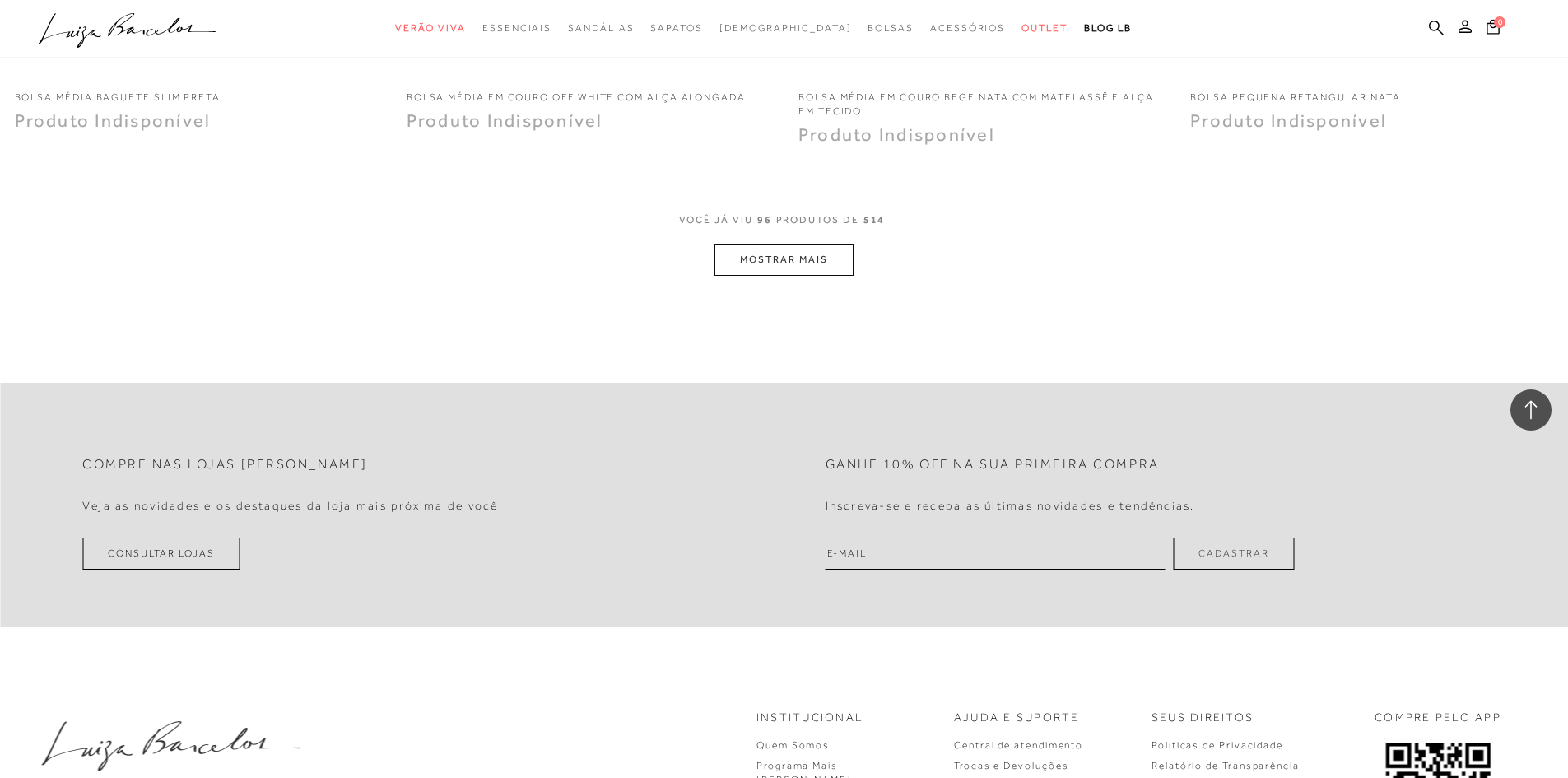
scroll to position [16593, 0]
click at [767, 252] on button "MOSTRAR MAIS" at bounding box center [784, 256] width 138 height 32
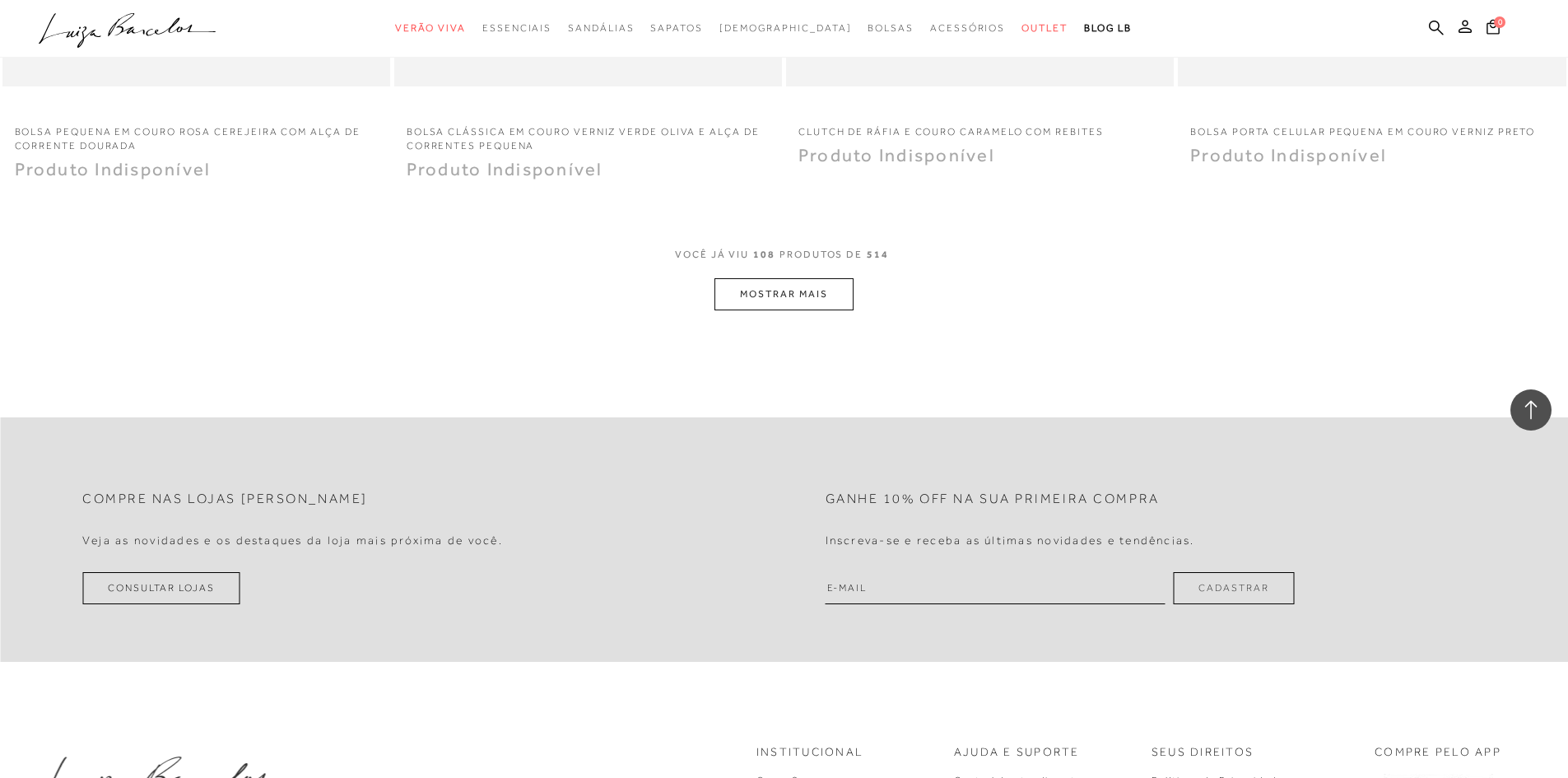
scroll to position [18650, 0]
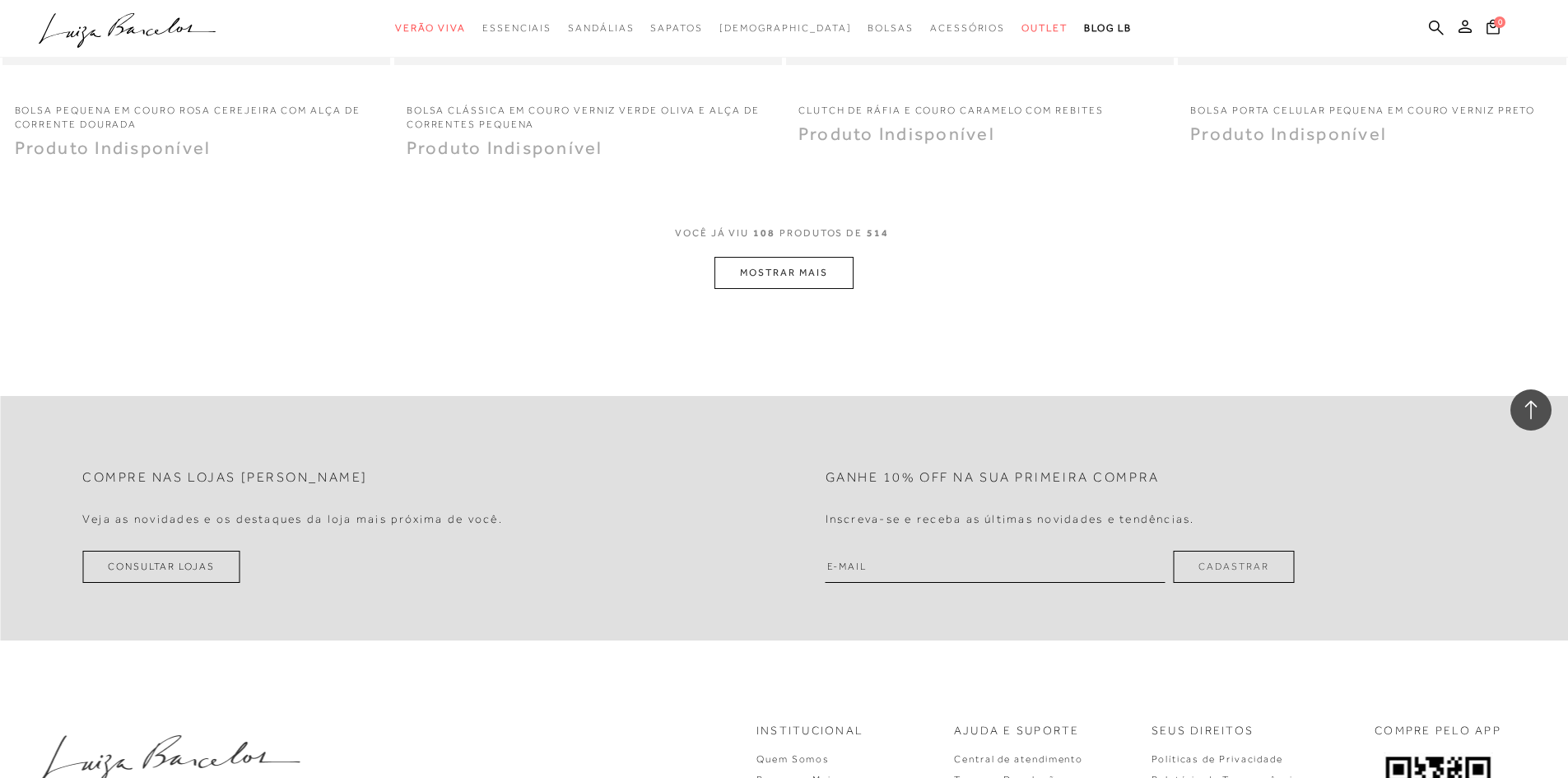
click at [784, 257] on button "MOSTRAR MAIS" at bounding box center [784, 273] width 138 height 32
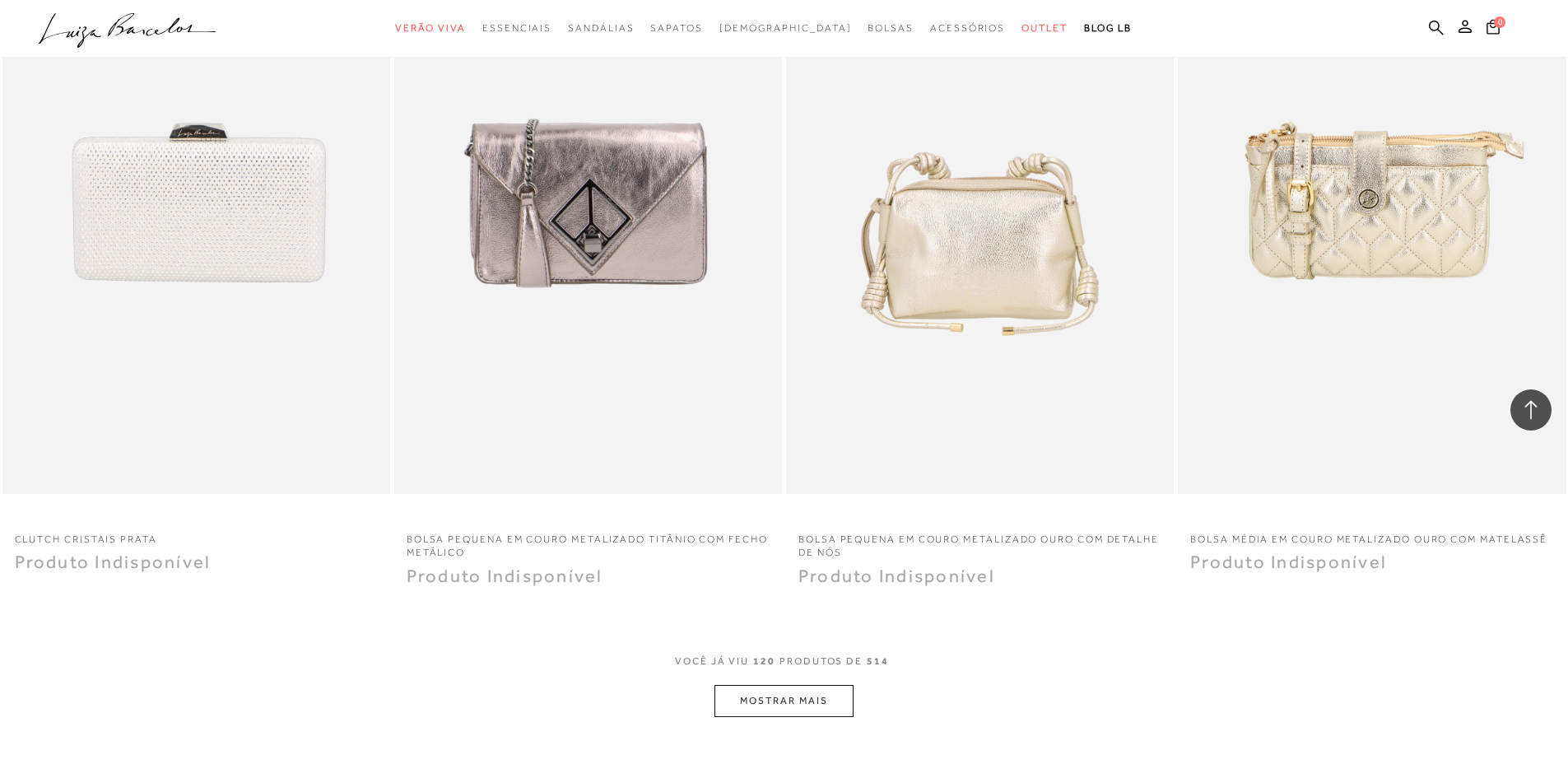
scroll to position [20626, 0]
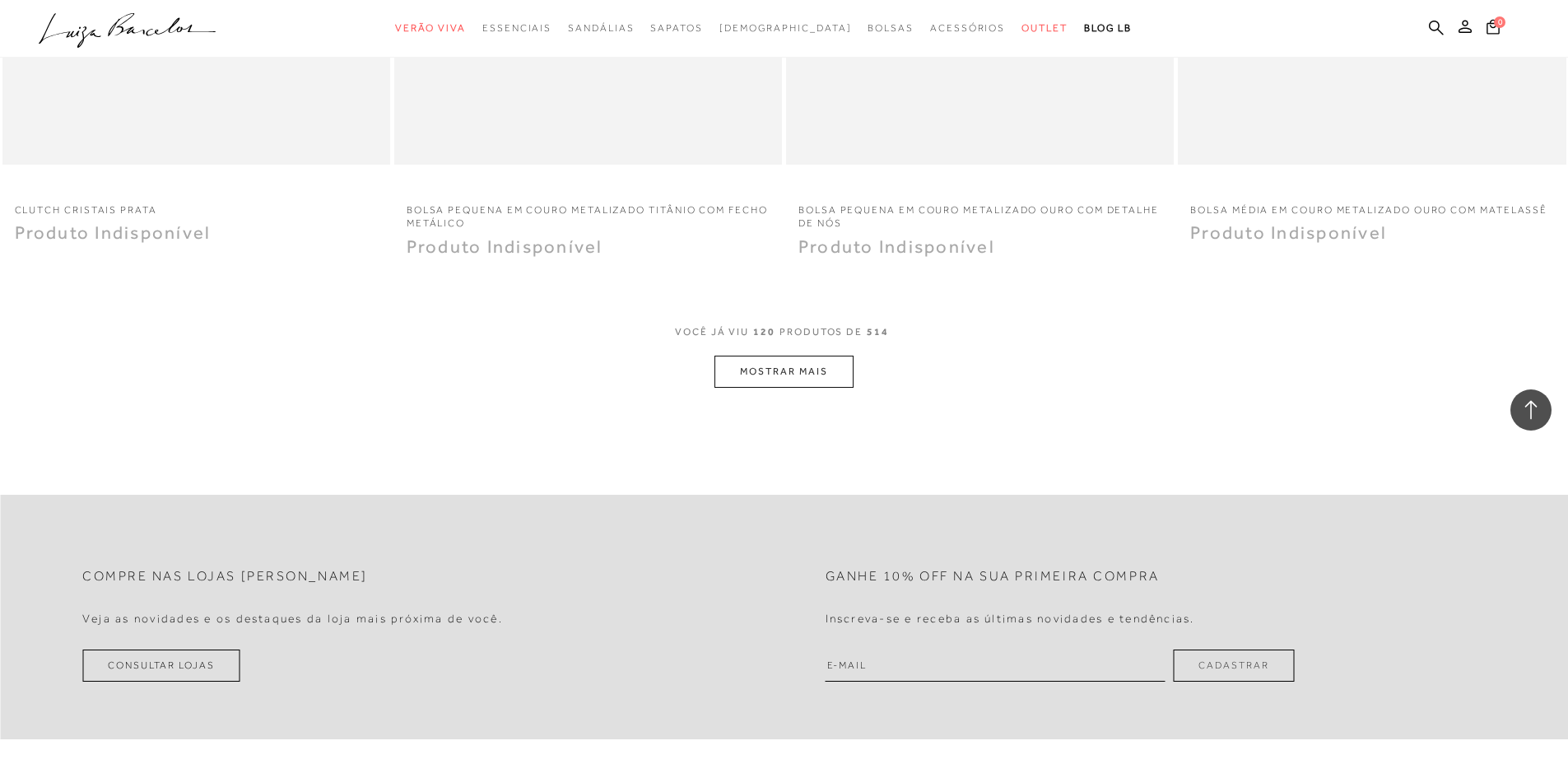
click at [796, 355] on button "MOSTRAR MAIS" at bounding box center [784, 371] width 138 height 32
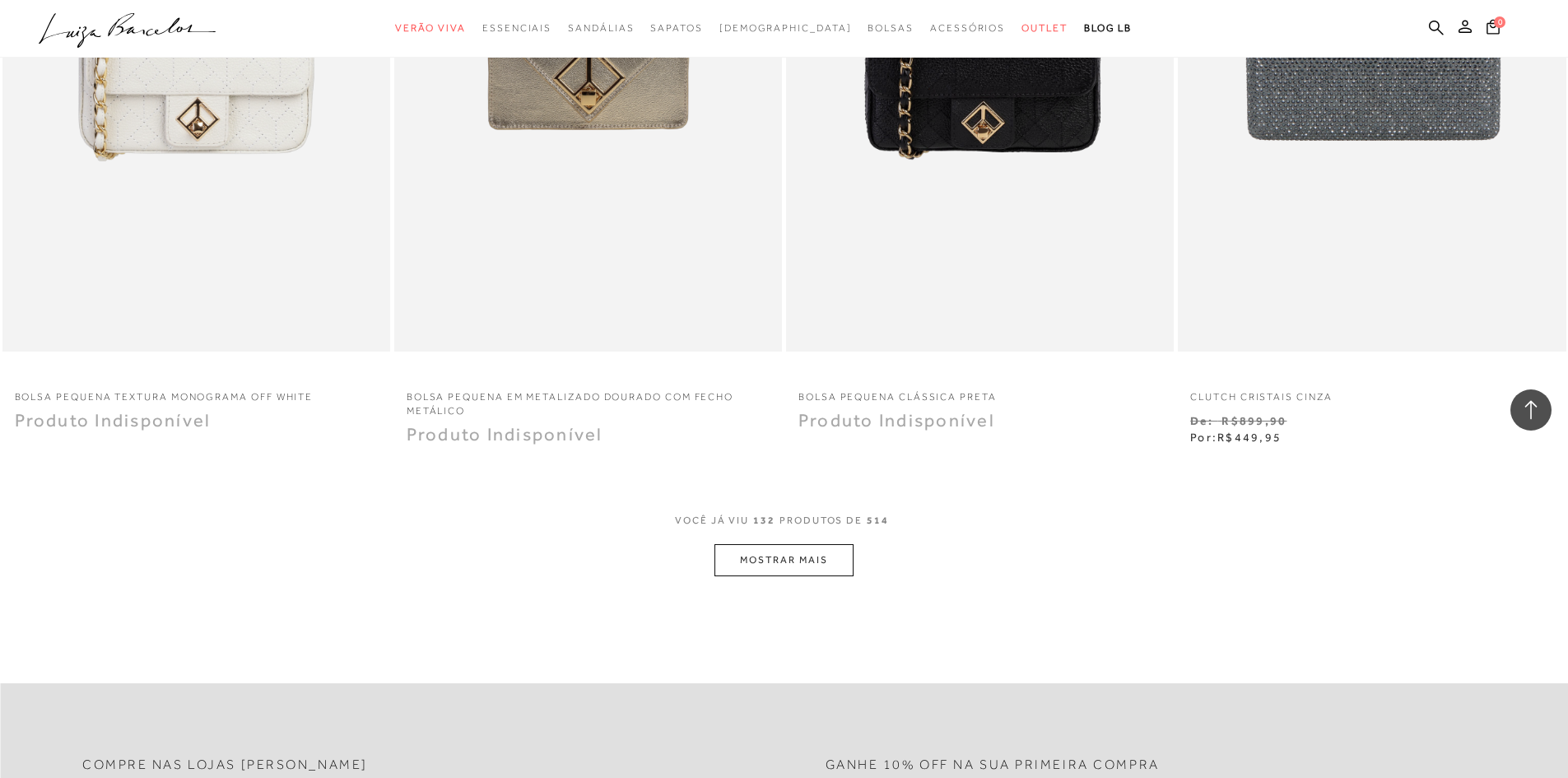
scroll to position [22731, 0]
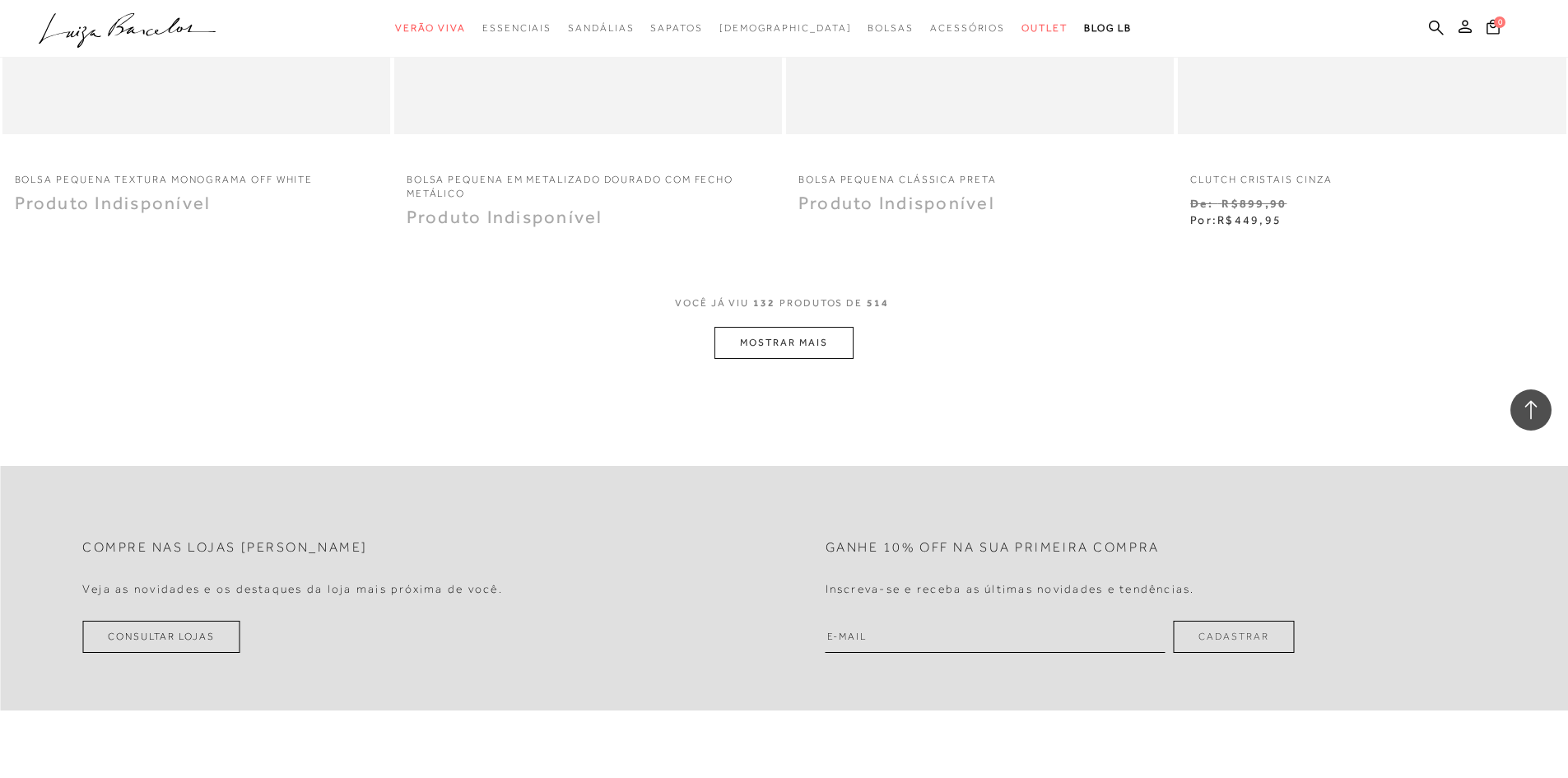
click at [789, 343] on button "MOSTRAR MAIS" at bounding box center [784, 343] width 138 height 32
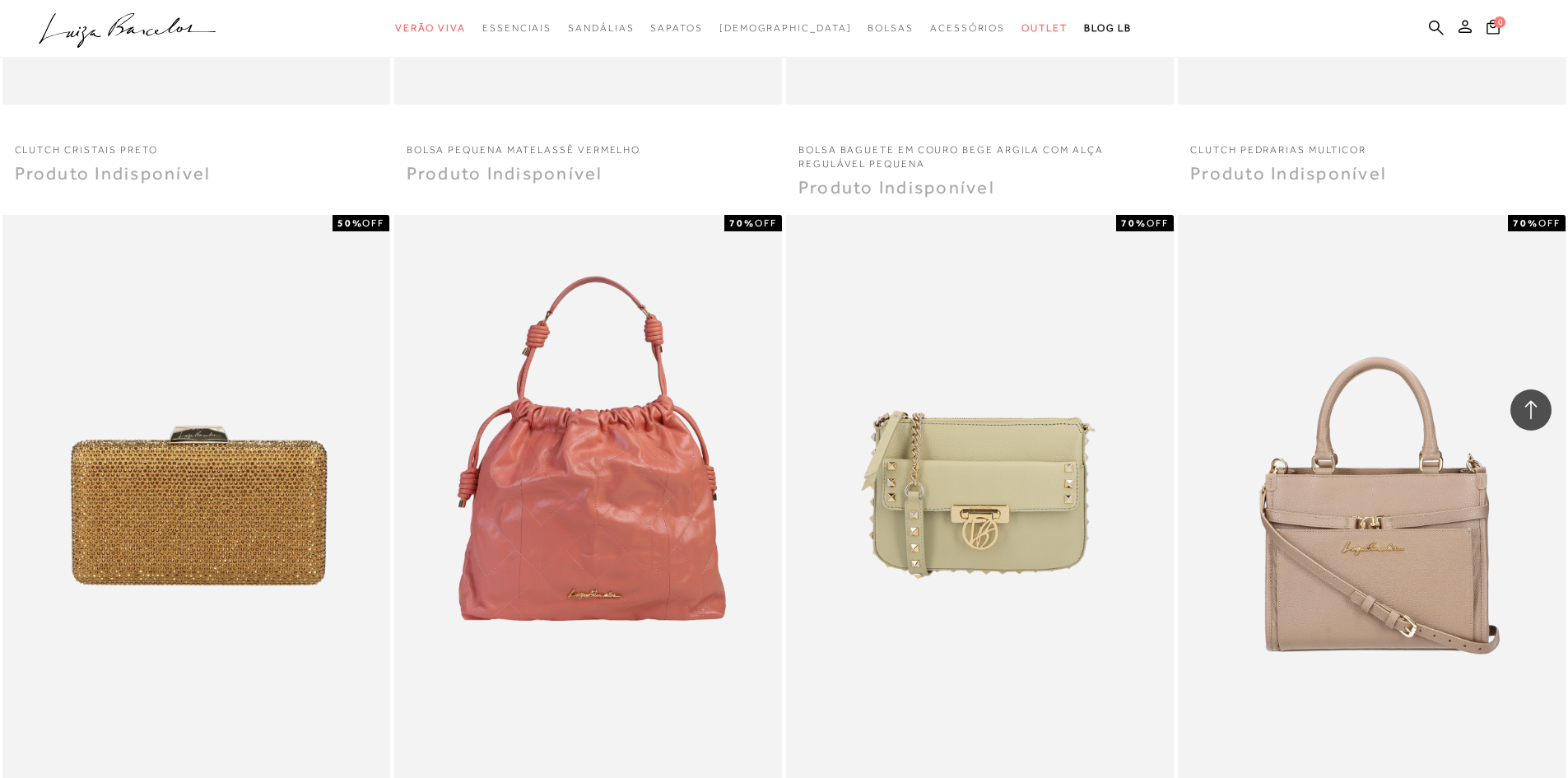
scroll to position [24461, 0]
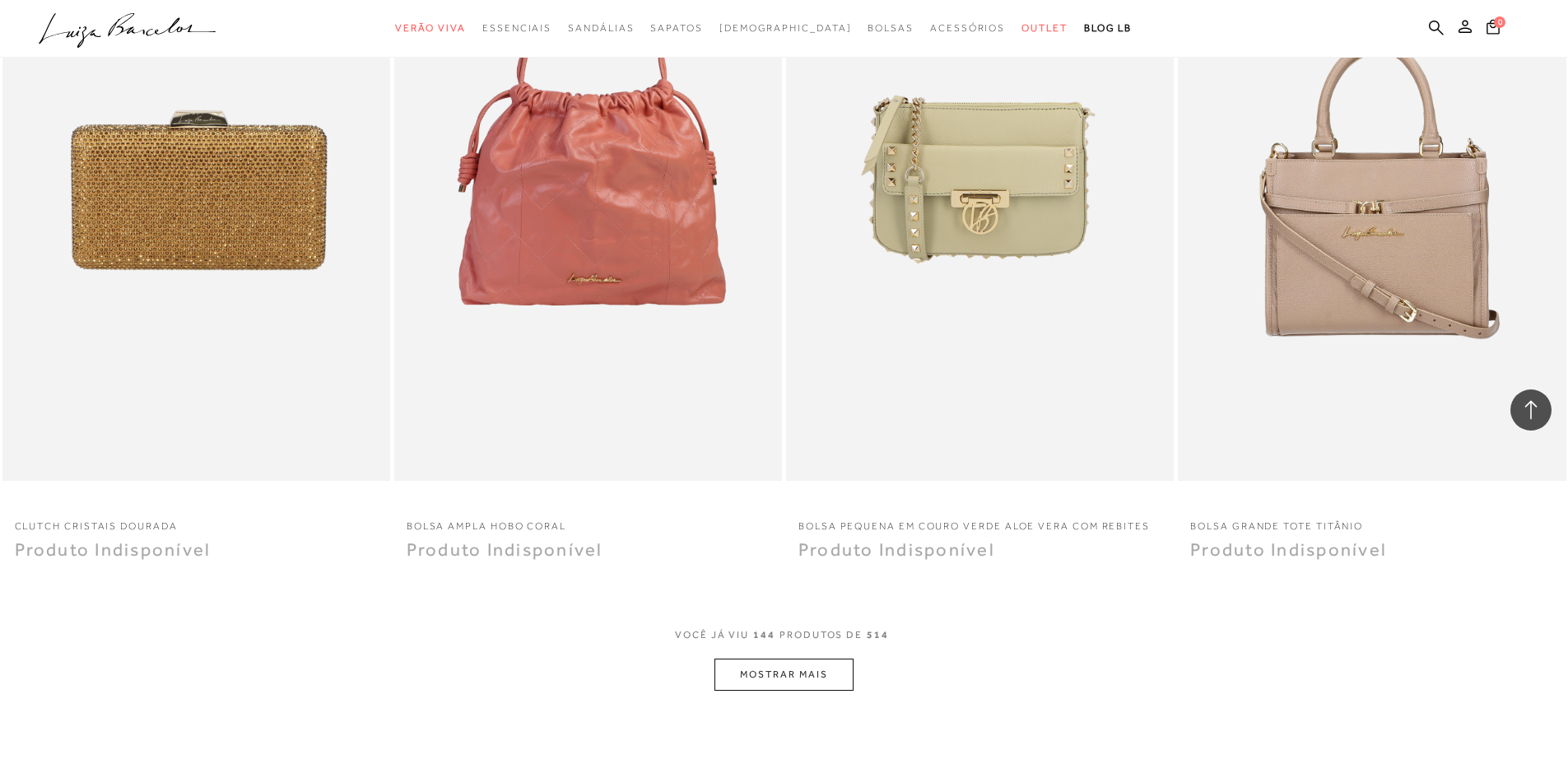
click at [825, 666] on button "MOSTRAR MAIS" at bounding box center [784, 674] width 138 height 32
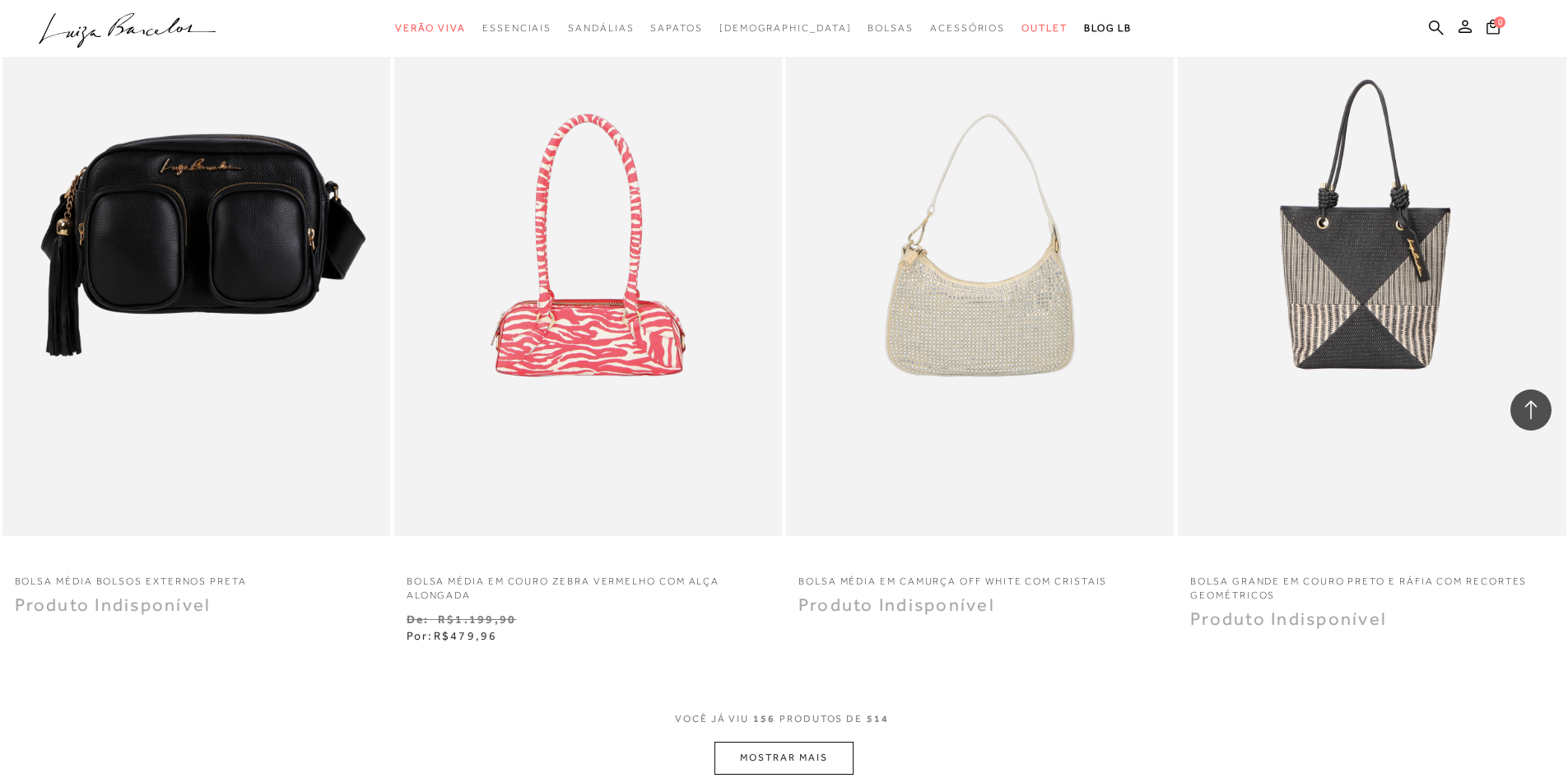
scroll to position [26436, 0]
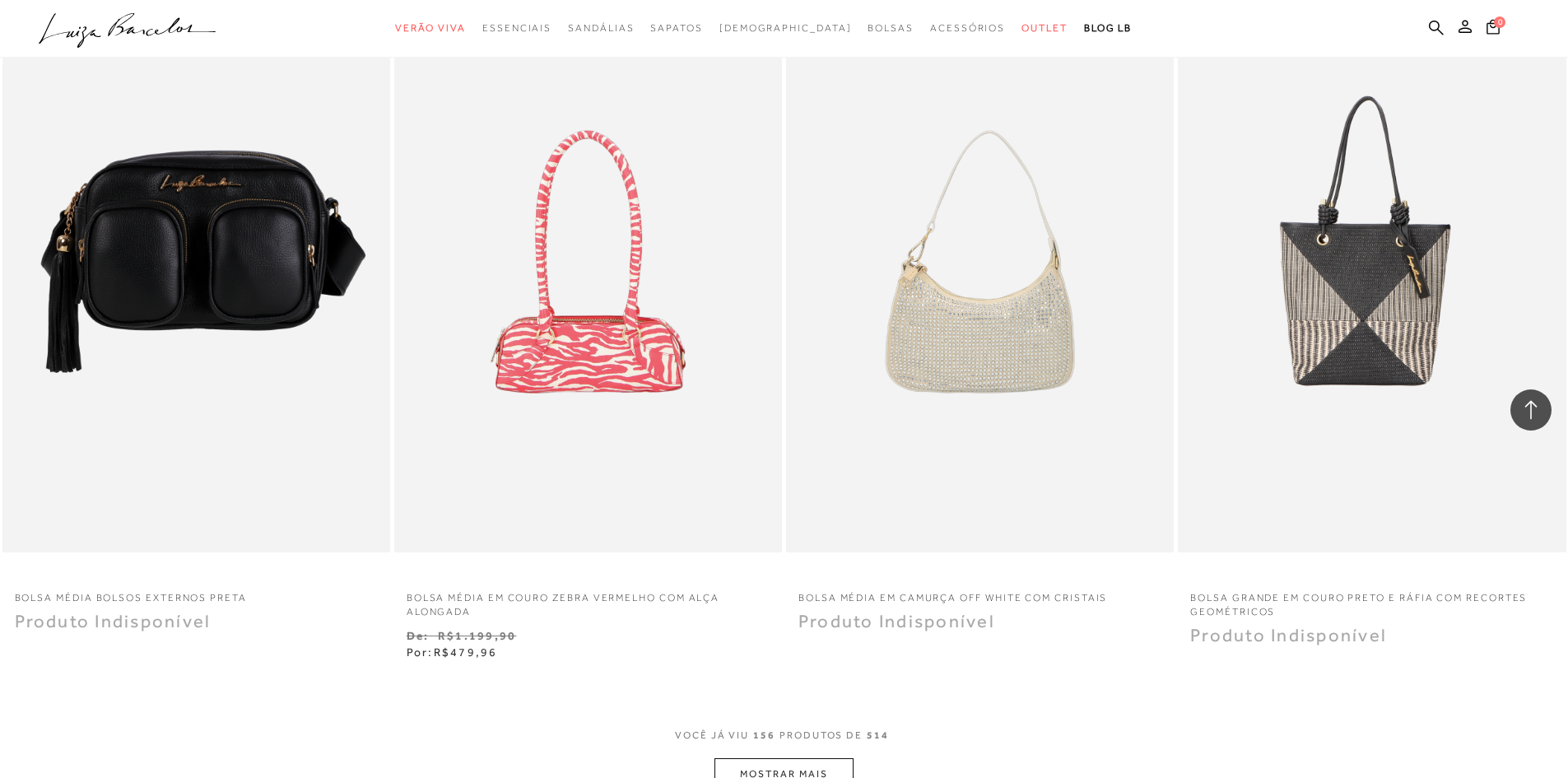
click at [841, 761] on button "MOSTRAR MAIS" at bounding box center [784, 774] width 138 height 32
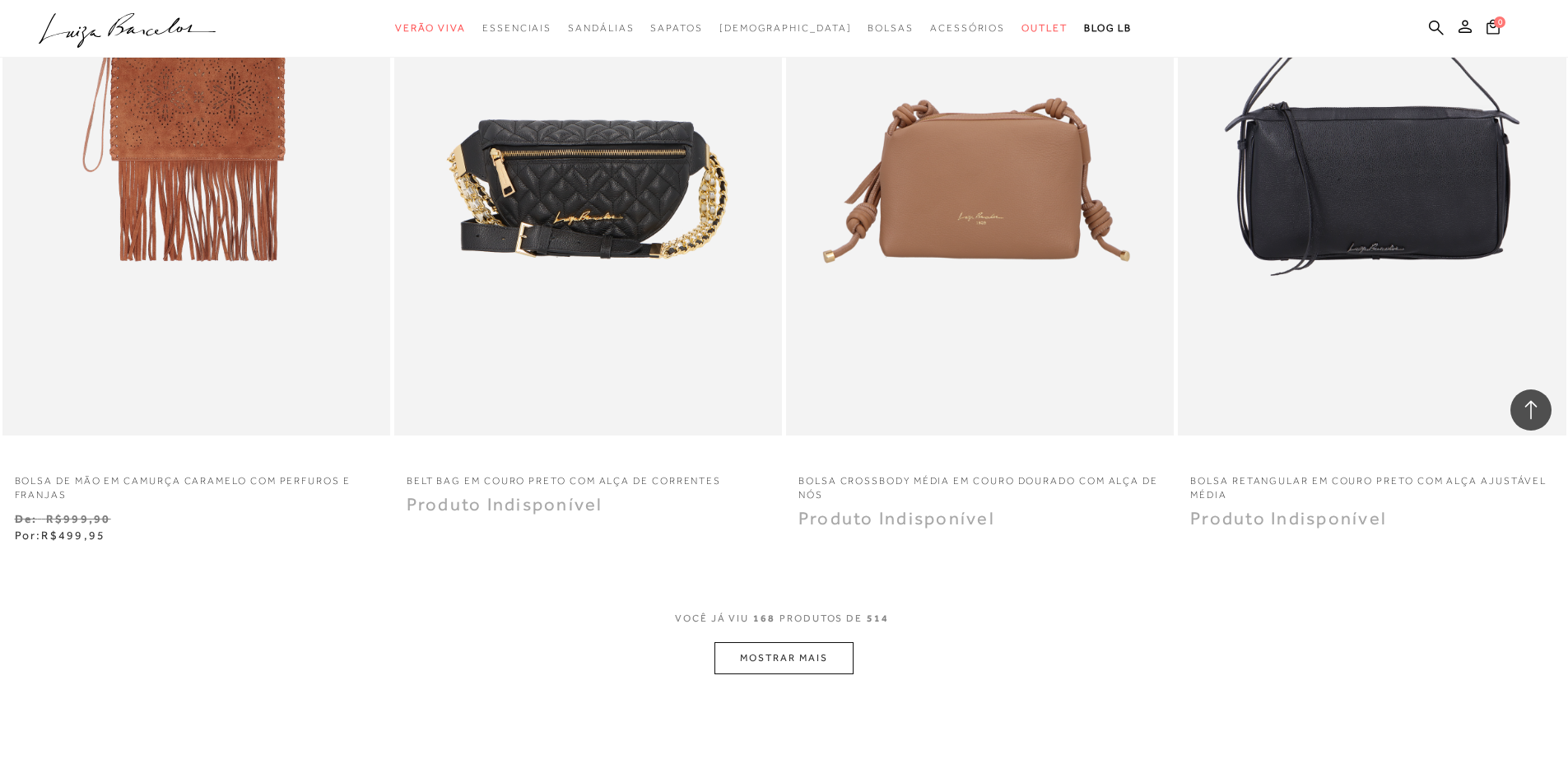
scroll to position [28659, 0]
click at [790, 647] on button "MOSTRAR MAIS" at bounding box center [784, 657] width 138 height 32
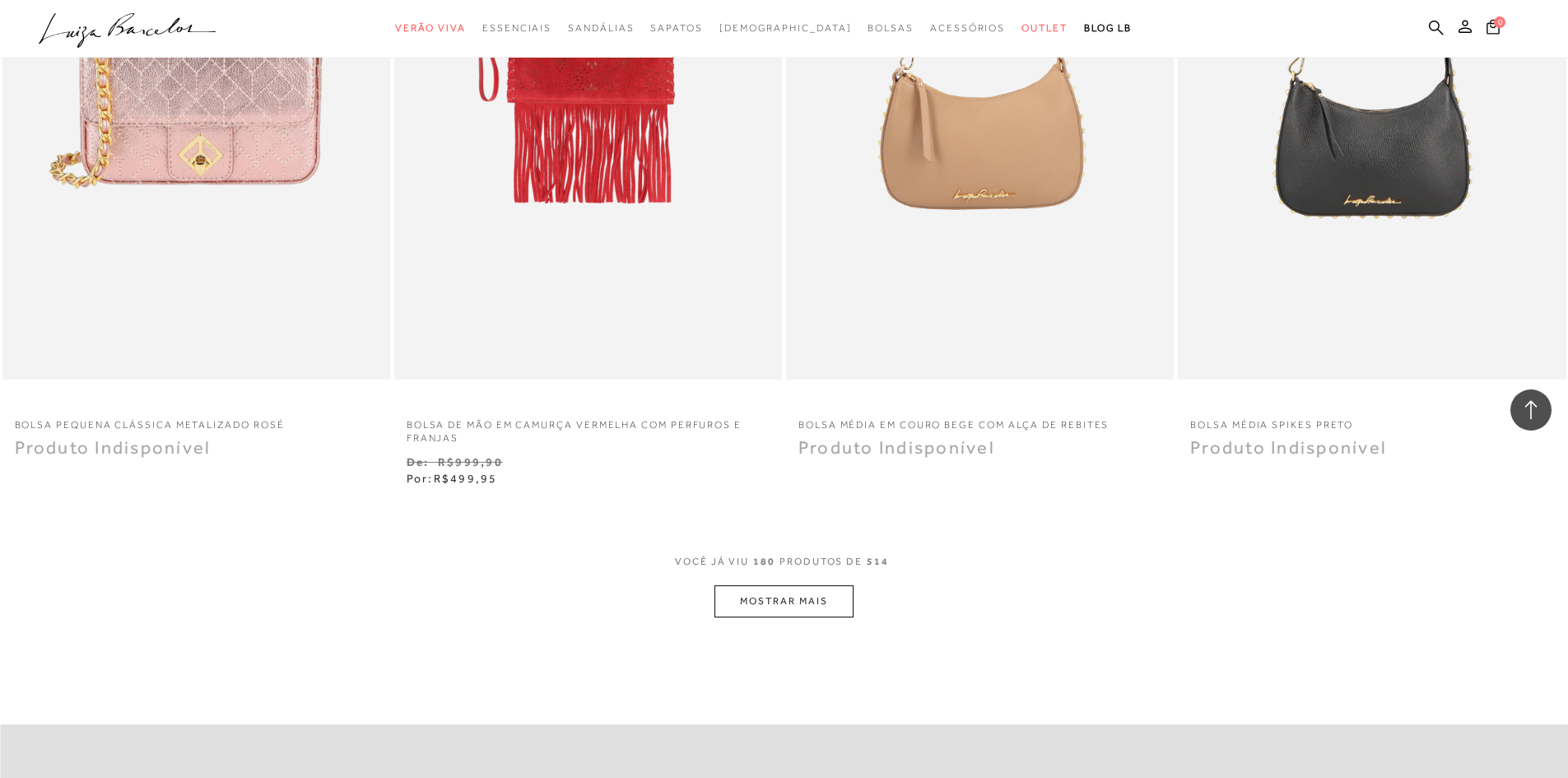
scroll to position [30799, 0]
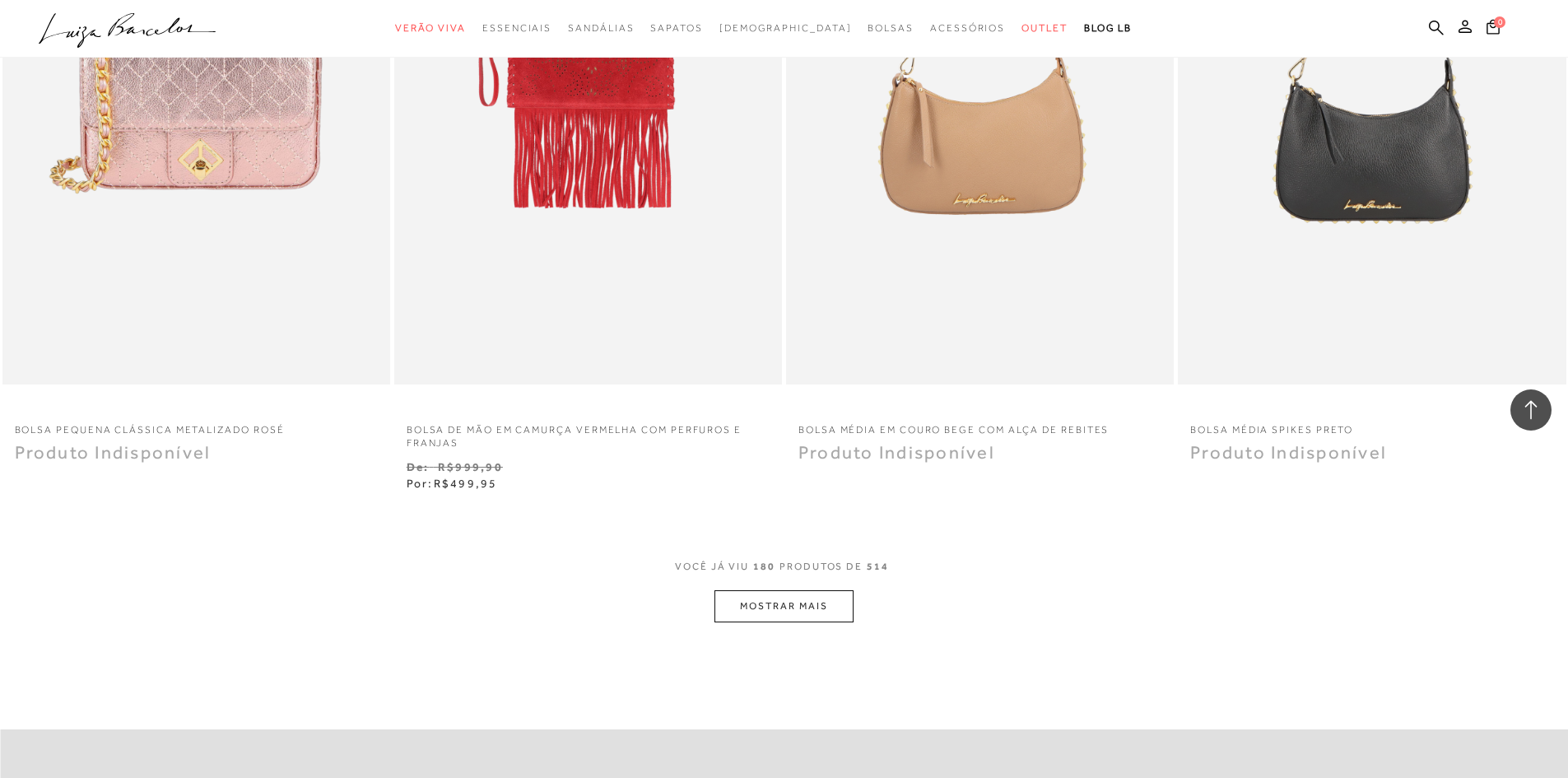
click at [823, 590] on button "MOSTRAR MAIS" at bounding box center [784, 607] width 138 height 32
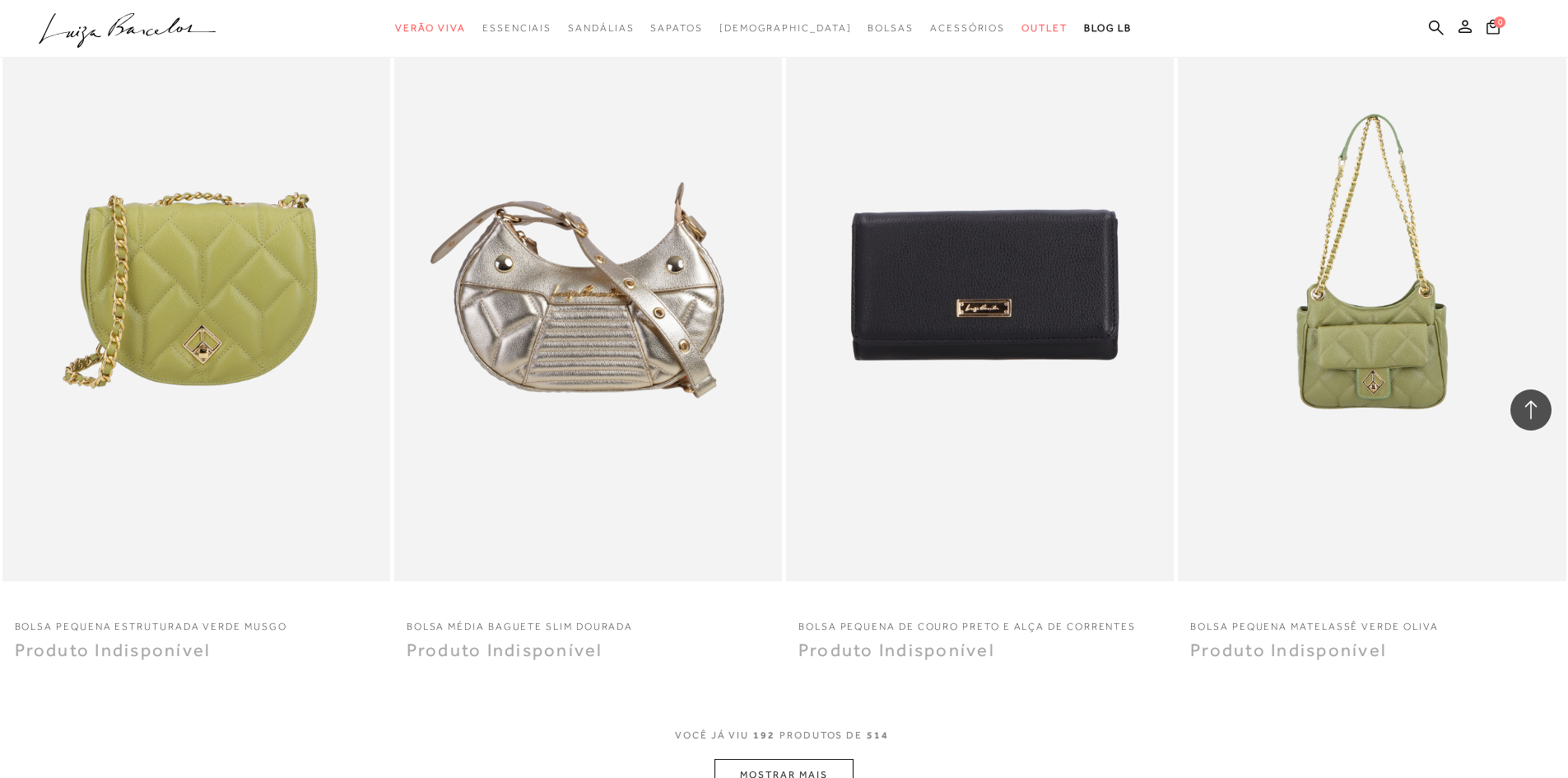
scroll to position [33104, 0]
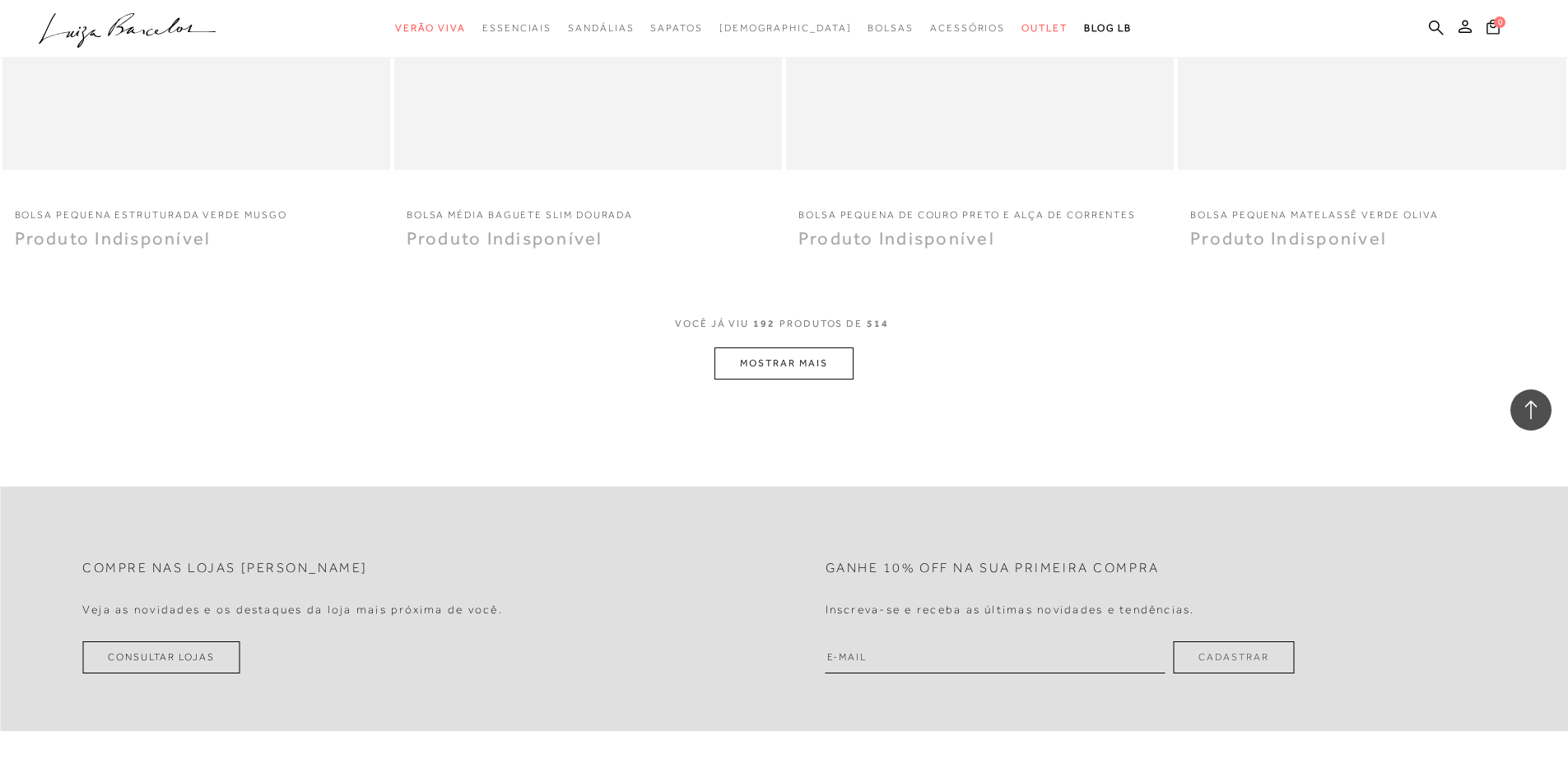
click at [801, 352] on button "MOSTRAR MAIS" at bounding box center [784, 363] width 138 height 32
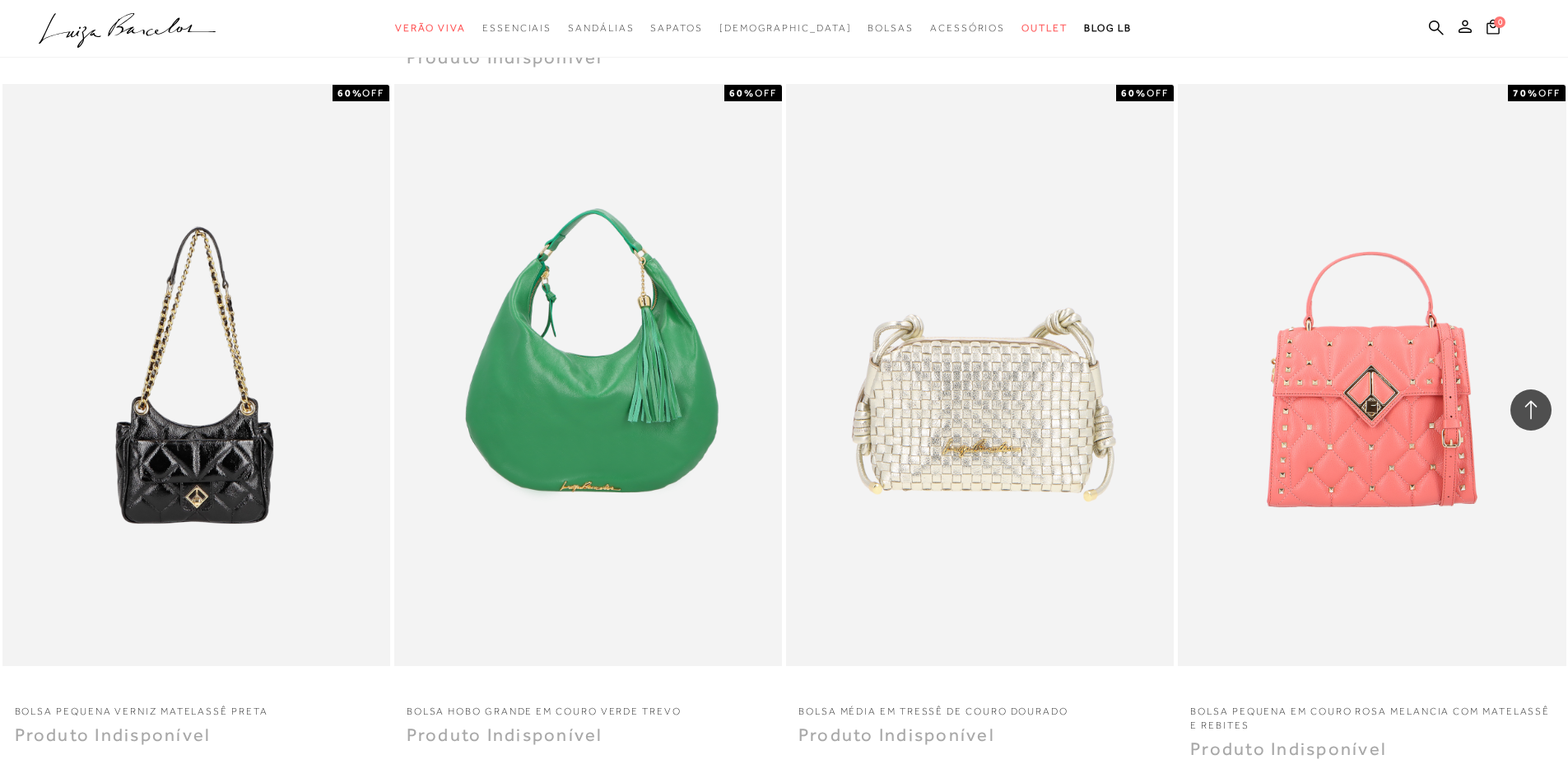
scroll to position [34997, 0]
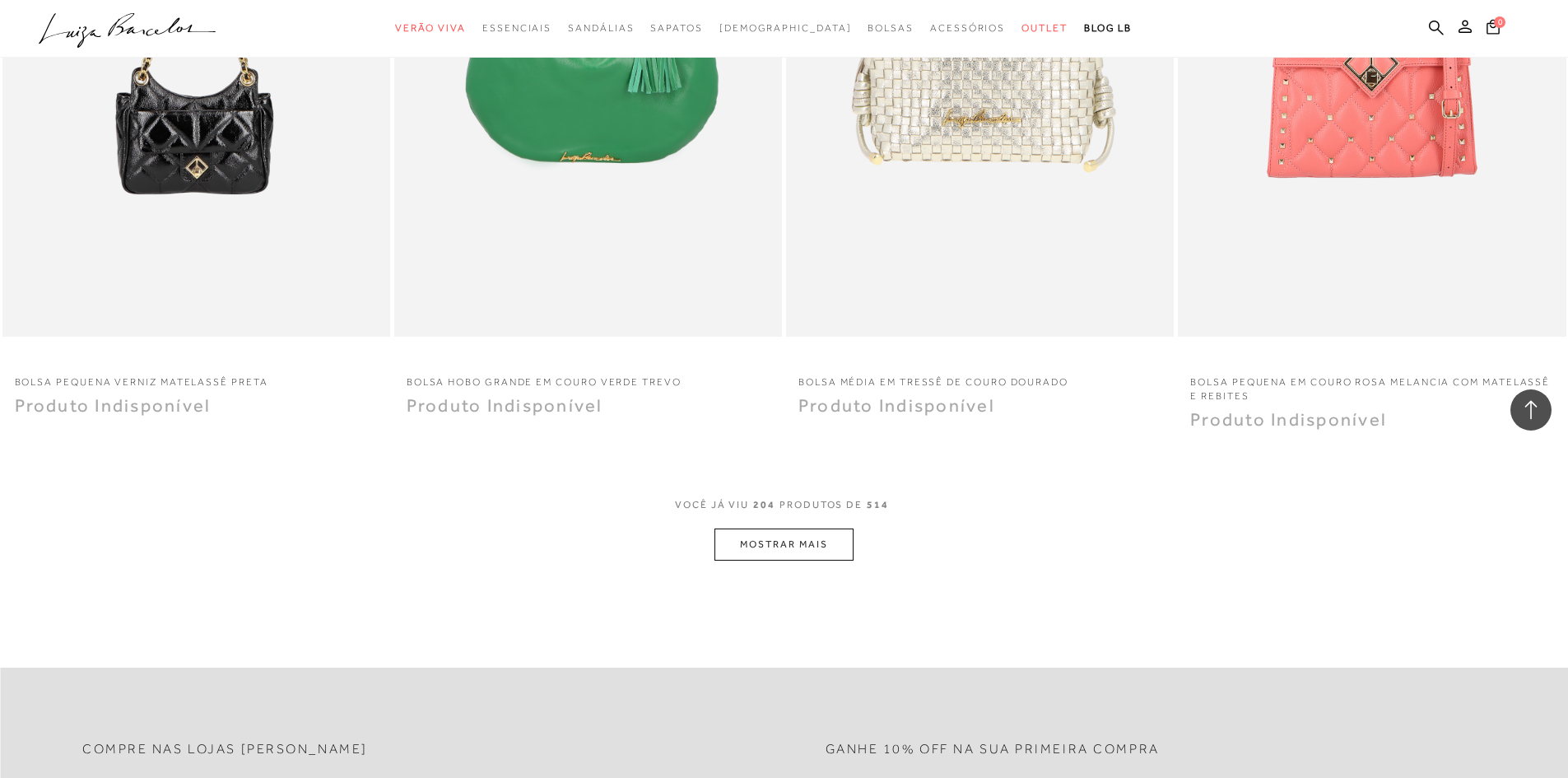
click at [777, 532] on button "MOSTRAR MAIS" at bounding box center [784, 545] width 138 height 32
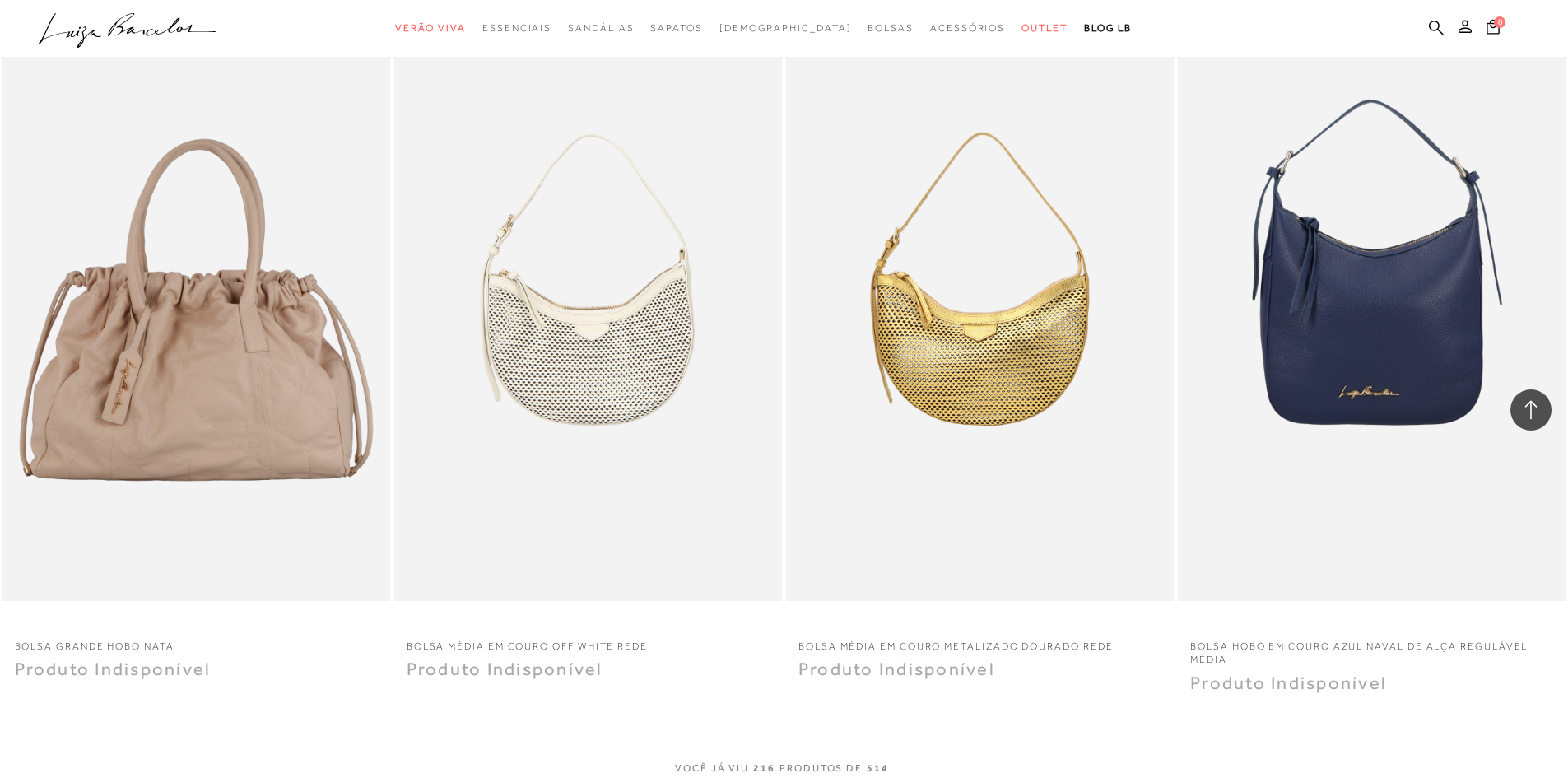
scroll to position [37056, 0]
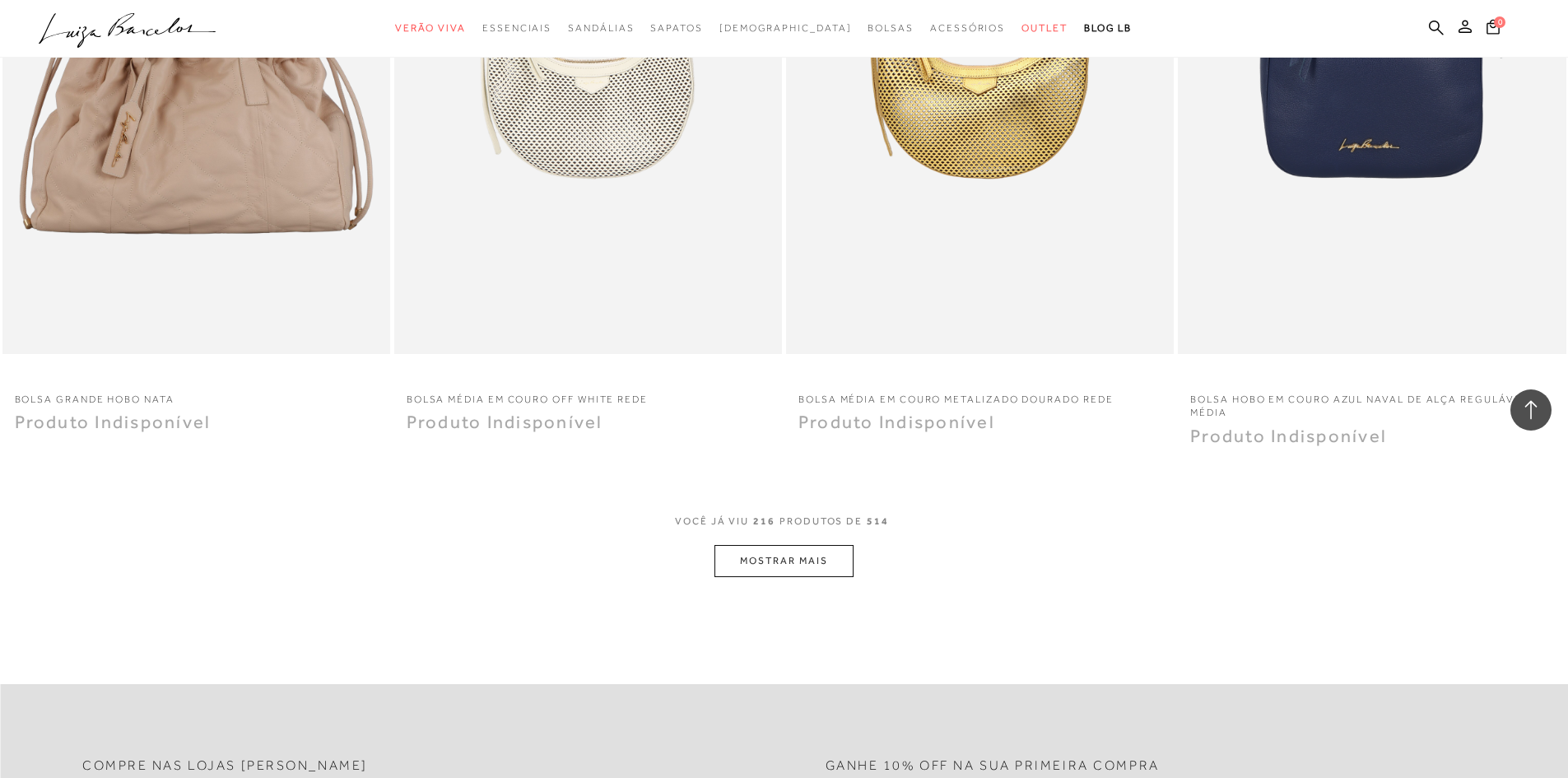
click at [775, 545] on button "MOSTRAR MAIS" at bounding box center [784, 561] width 138 height 32
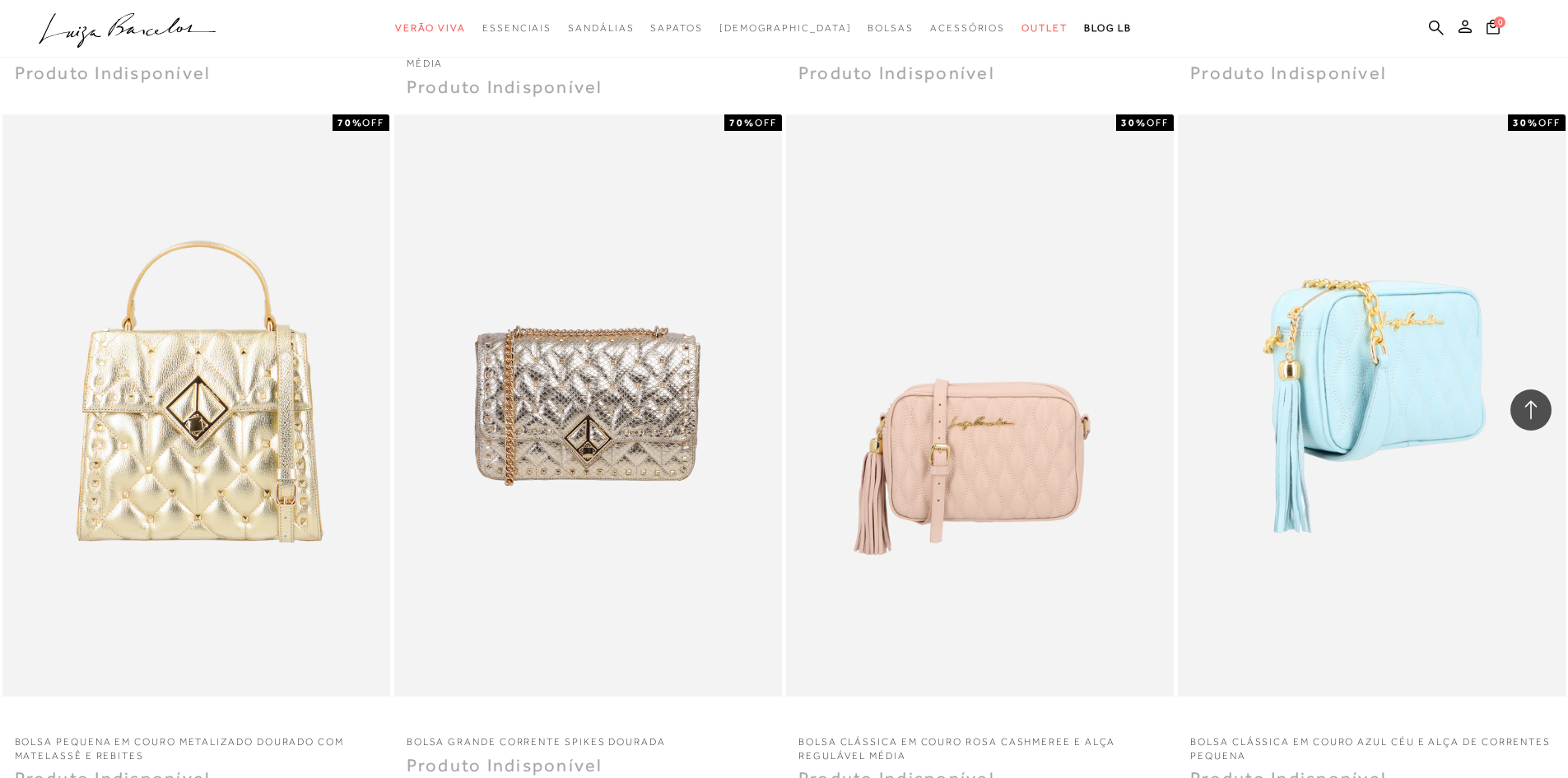
scroll to position [39113, 0]
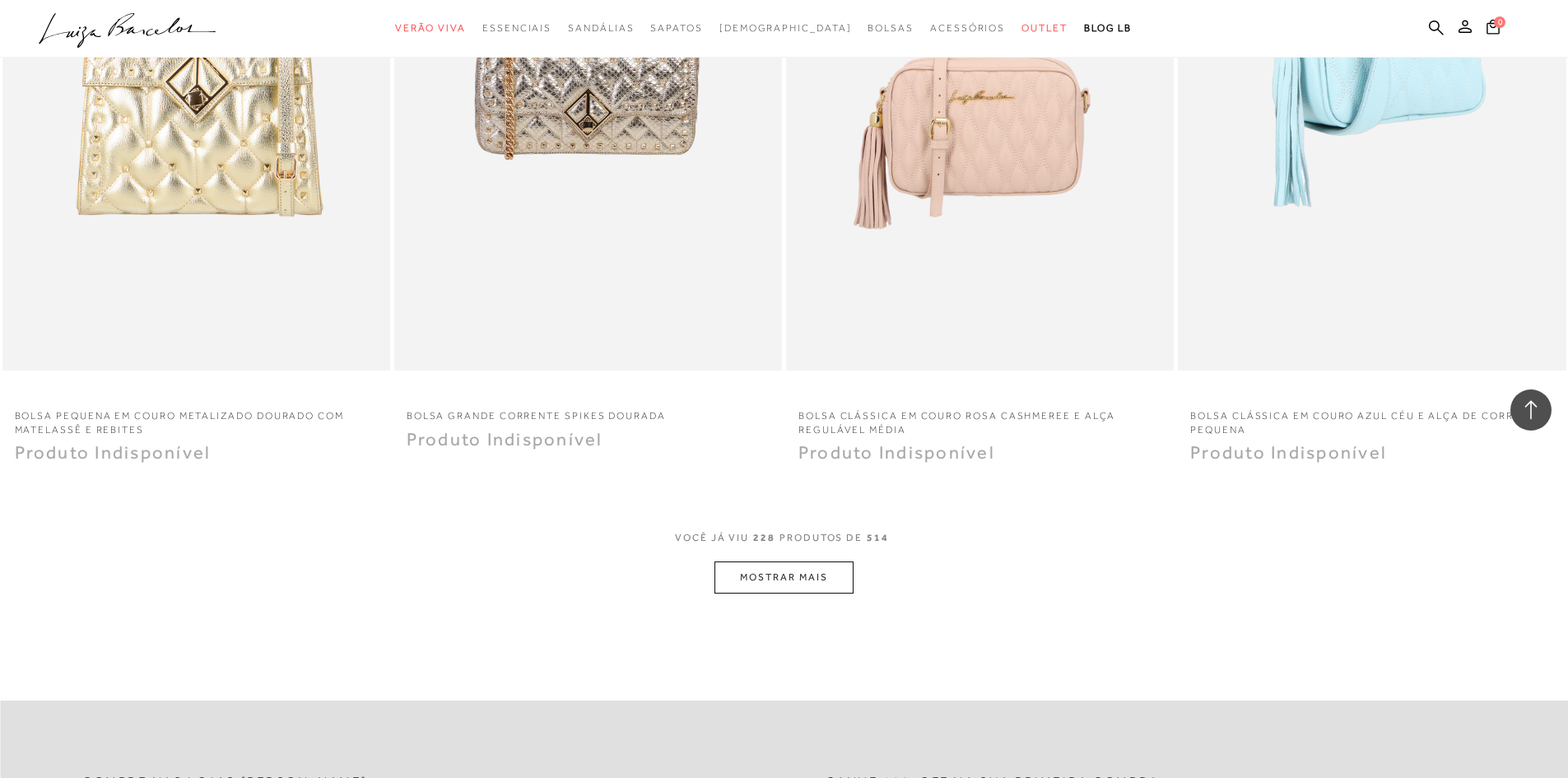
click at [767, 563] on button "MOSTRAR MAIS" at bounding box center [784, 578] width 138 height 32
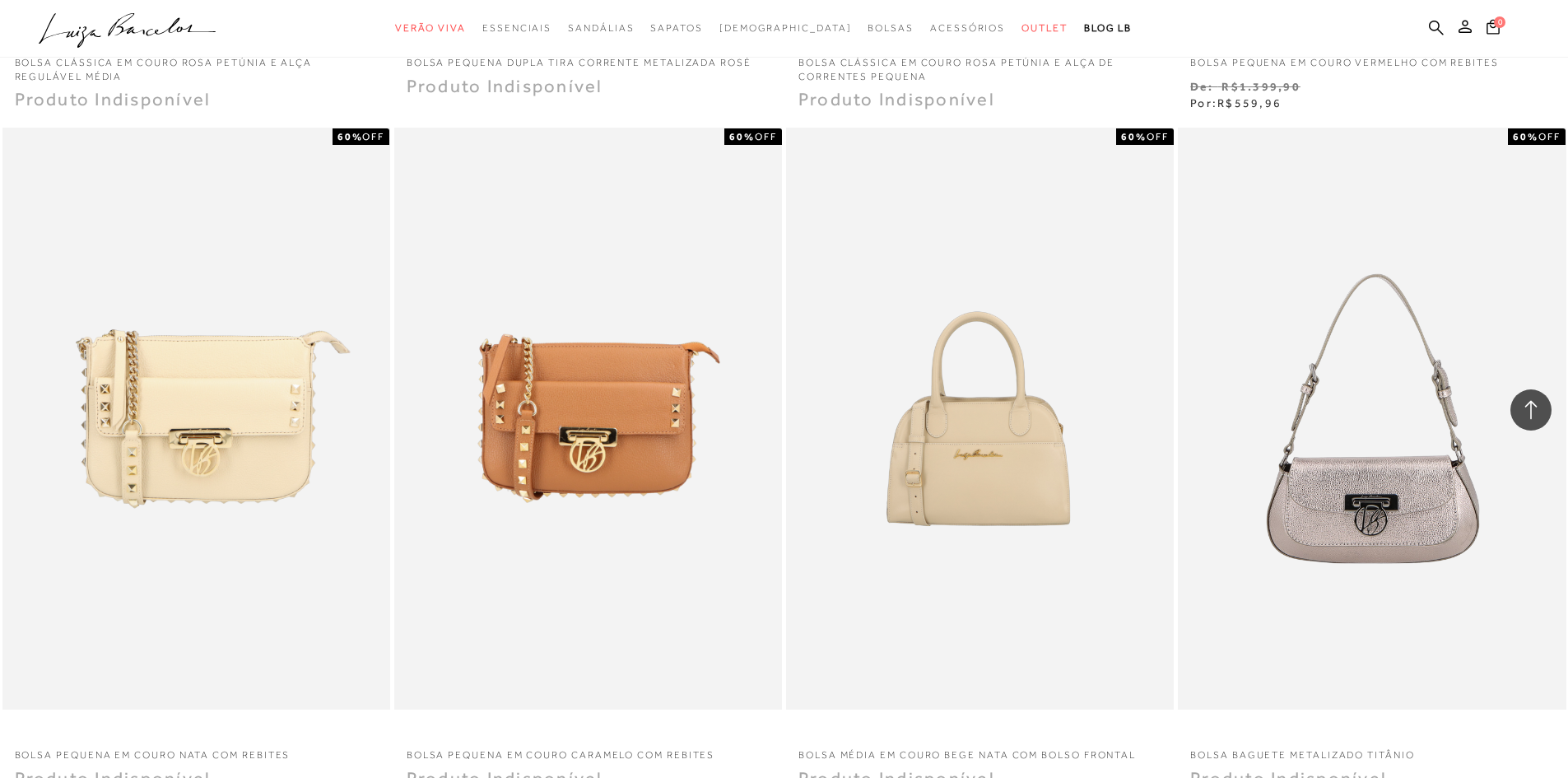
scroll to position [41171, 0]
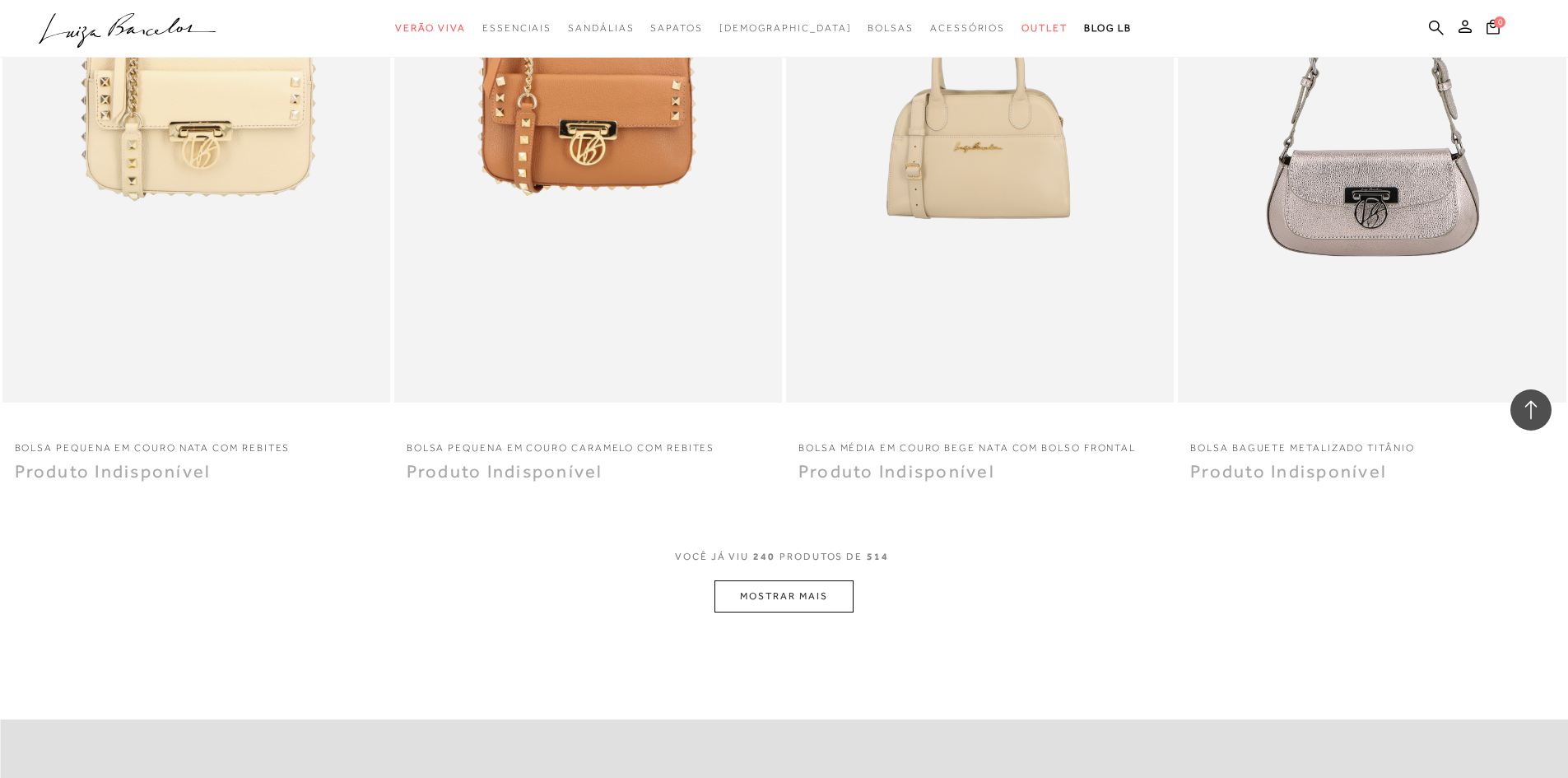
click at [773, 585] on button "MOSTRAR MAIS" at bounding box center [784, 597] width 138 height 32
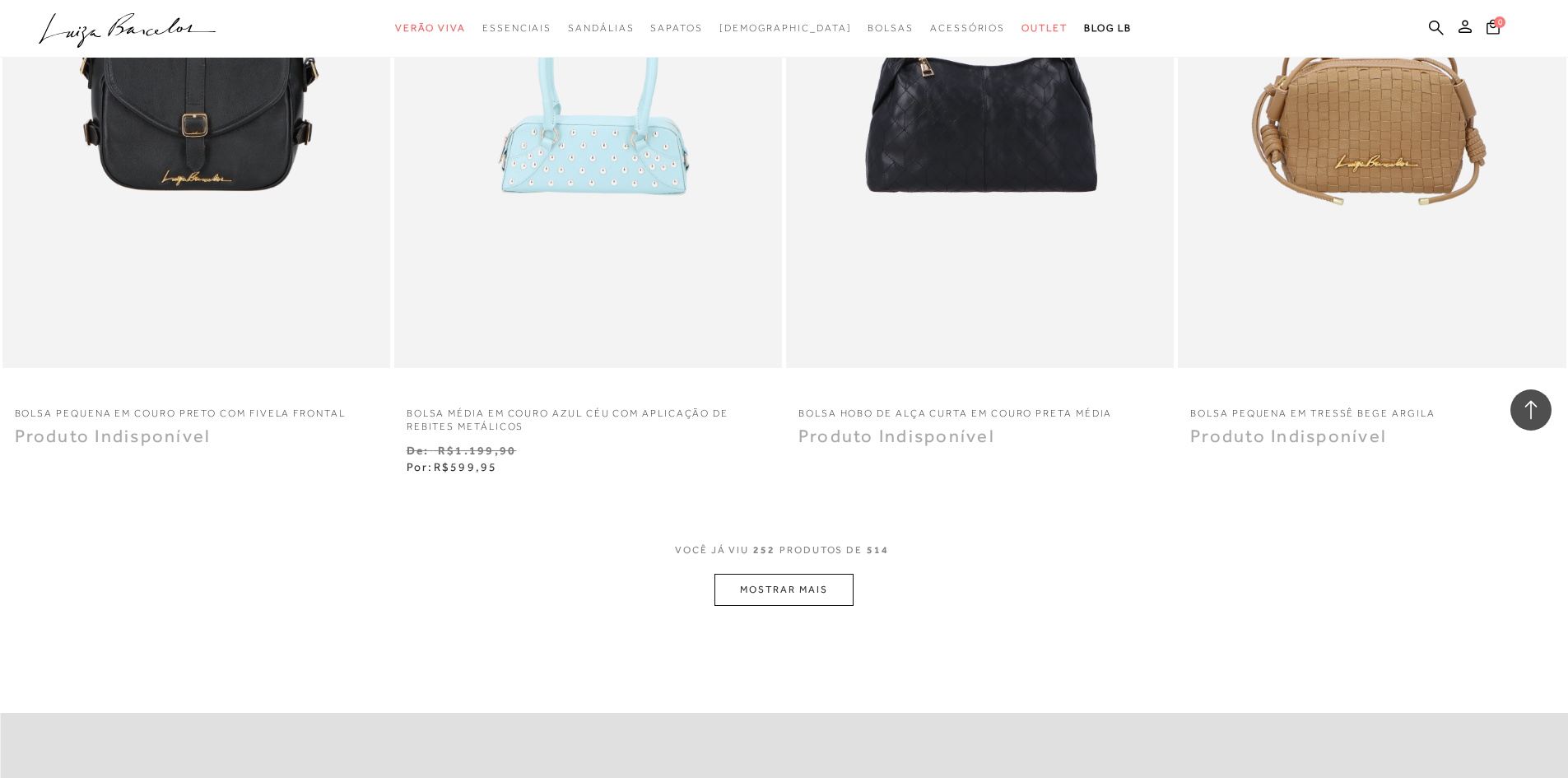
scroll to position [43311, 0]
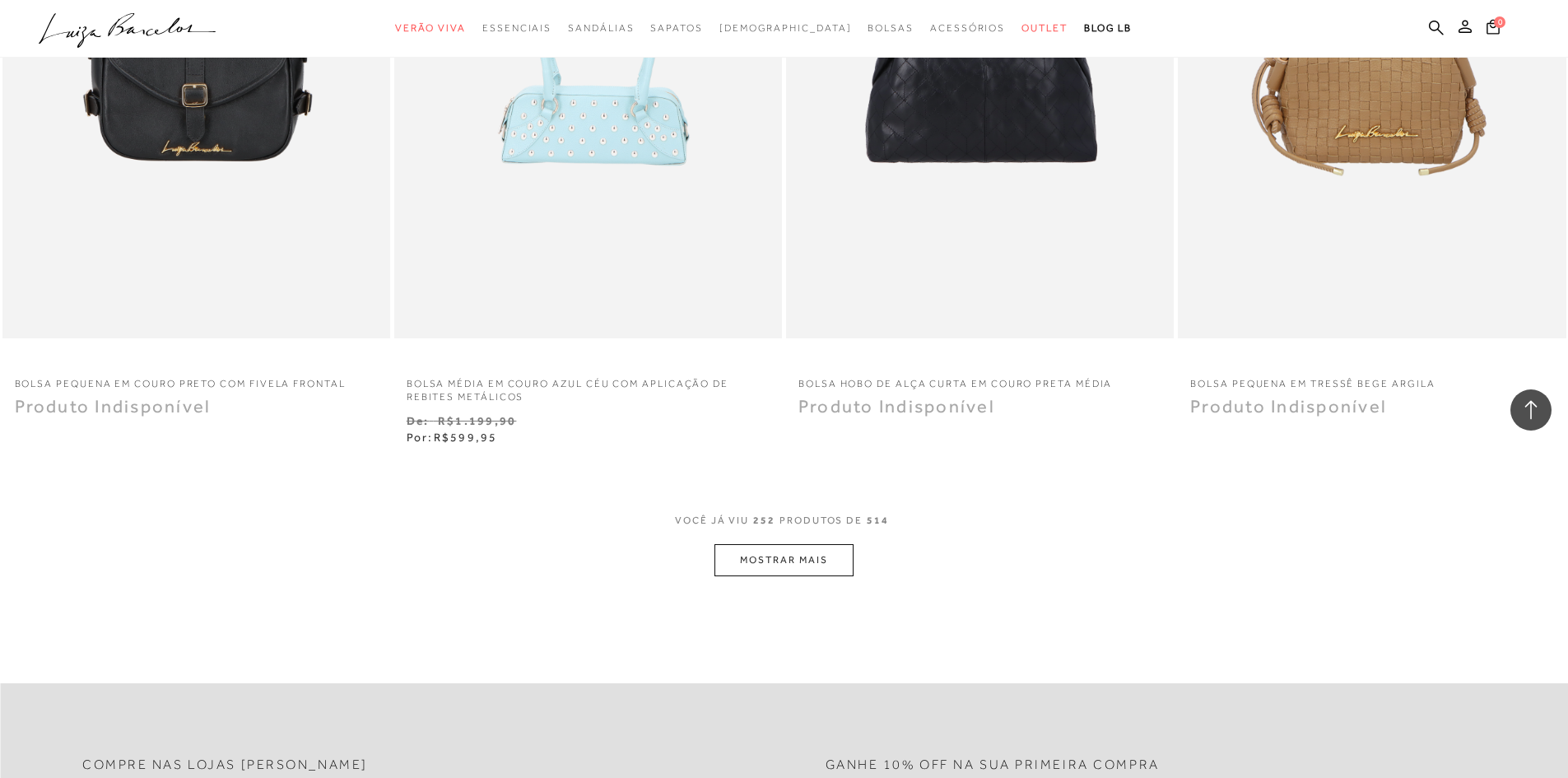
click at [783, 545] on button "MOSTRAR MAIS" at bounding box center [784, 561] width 138 height 32
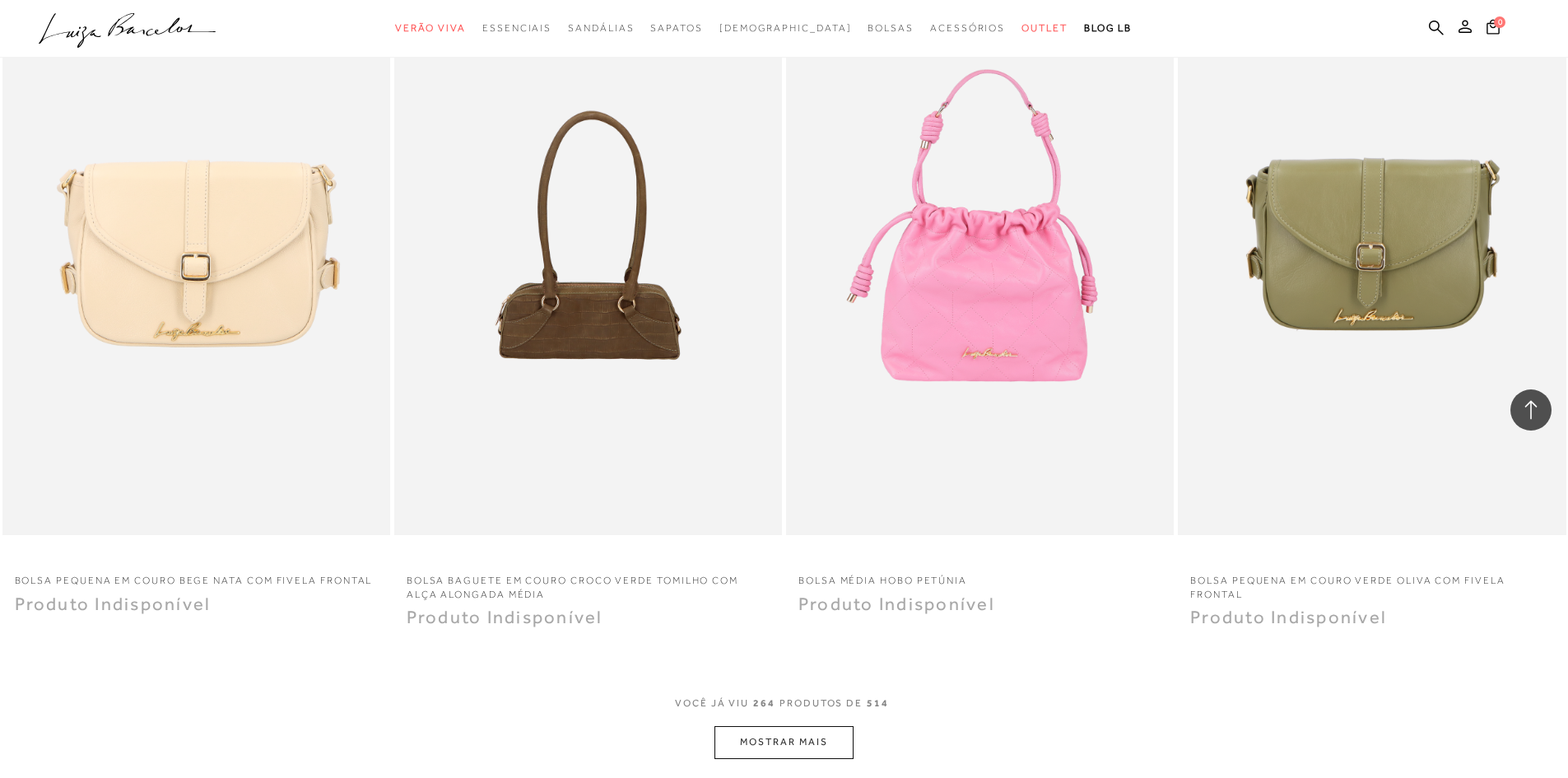
scroll to position [45369, 0]
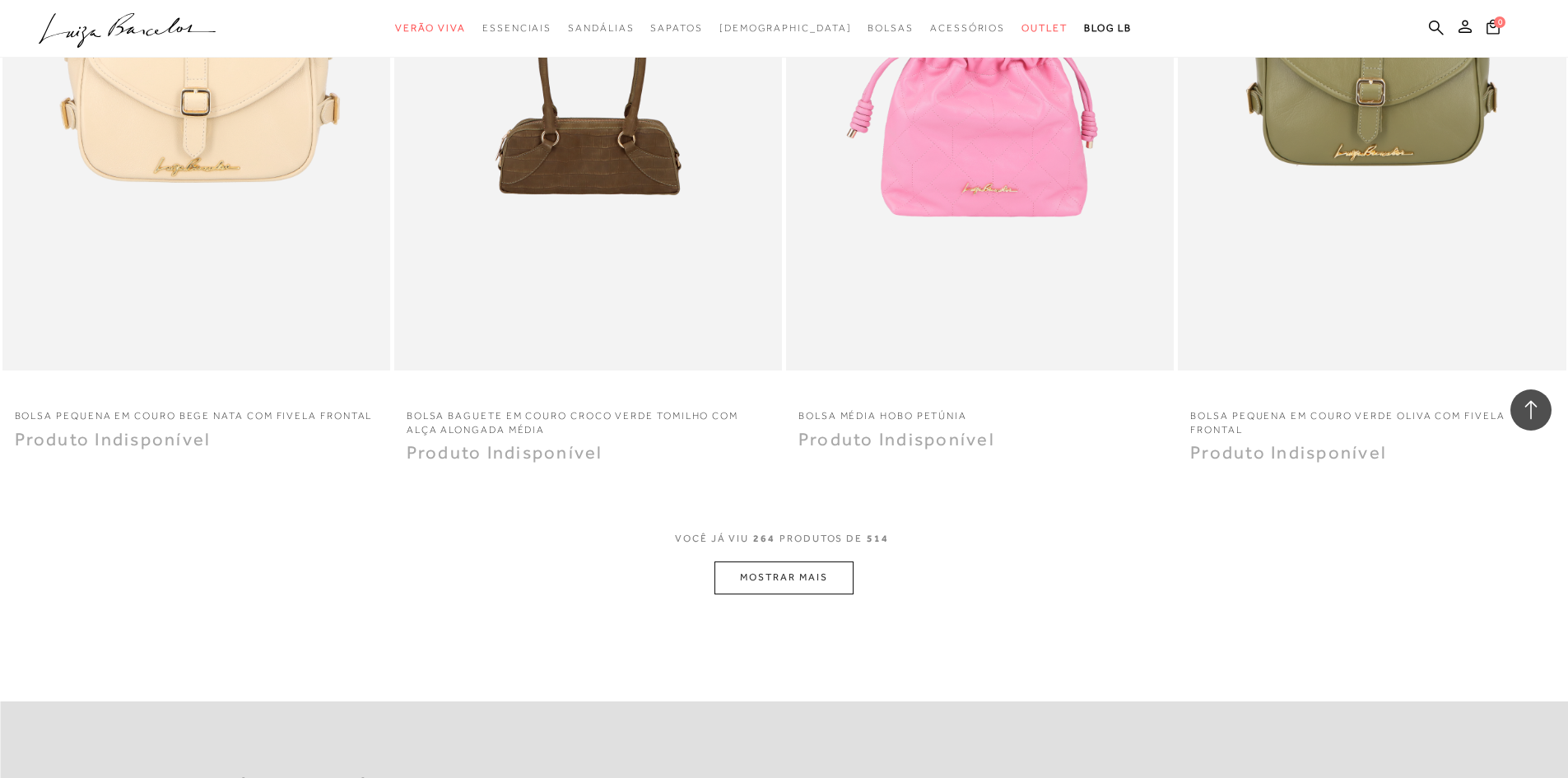
click at [783, 565] on button "MOSTRAR MAIS" at bounding box center [784, 578] width 138 height 32
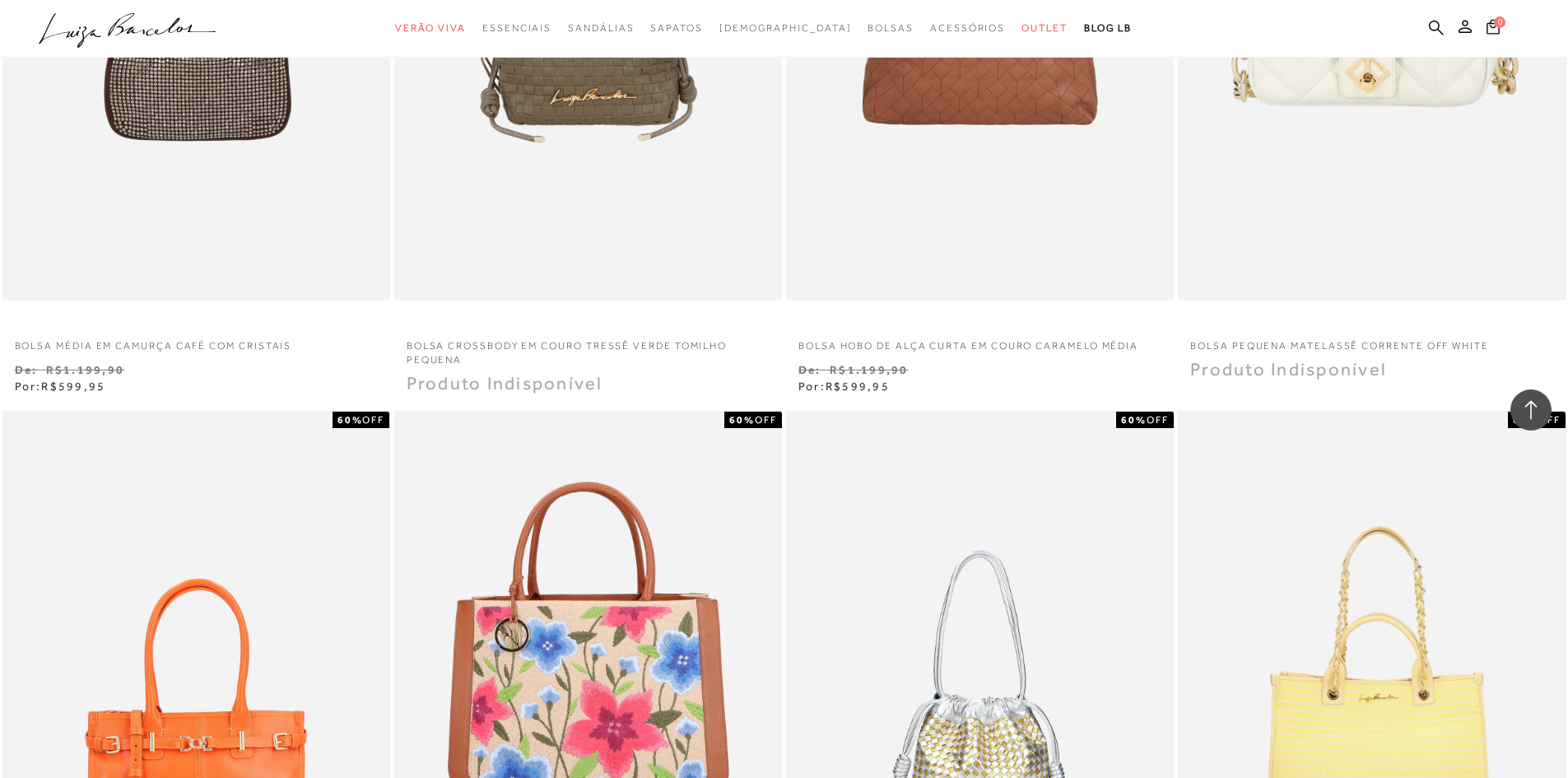
scroll to position [46851, 0]
